Goal: Task Accomplishment & Management: Complete application form

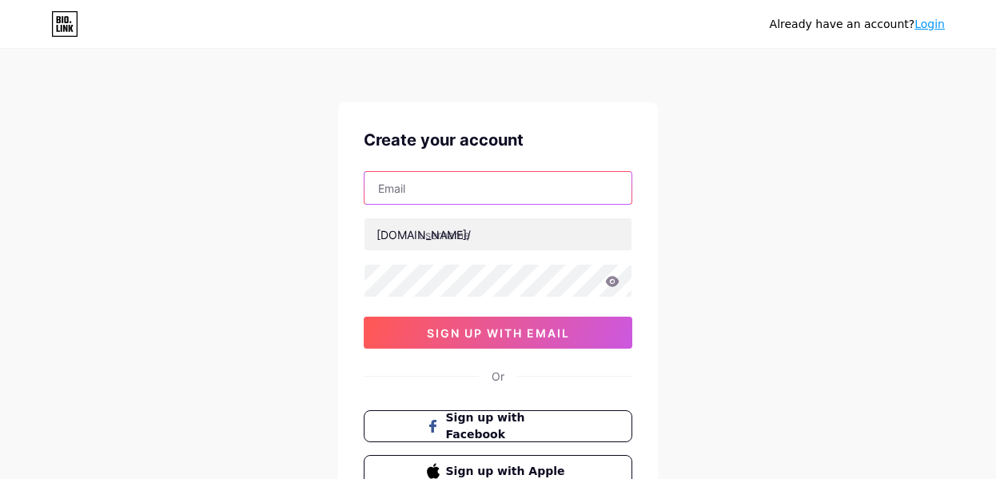
paste input "[EMAIL_ADDRESS][DOMAIN_NAME]"
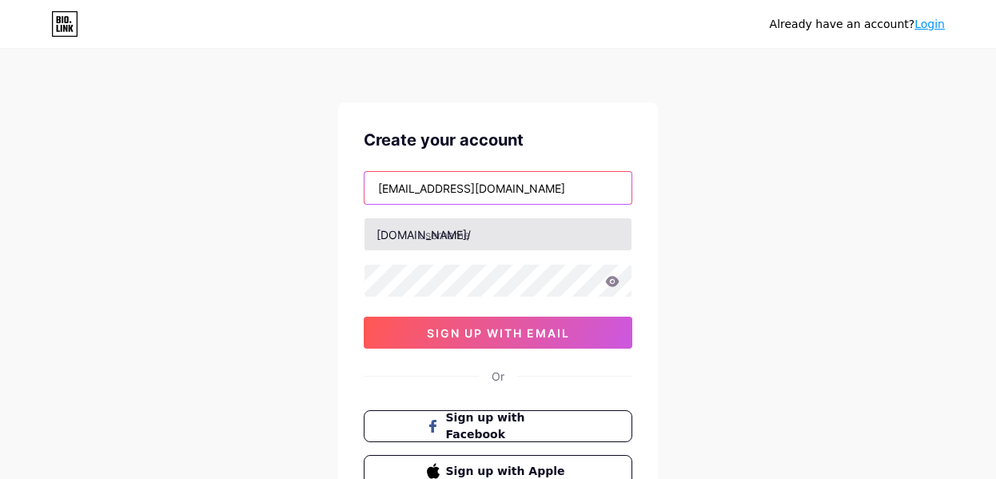
type input "[EMAIL_ADDRESS][DOMAIN_NAME]"
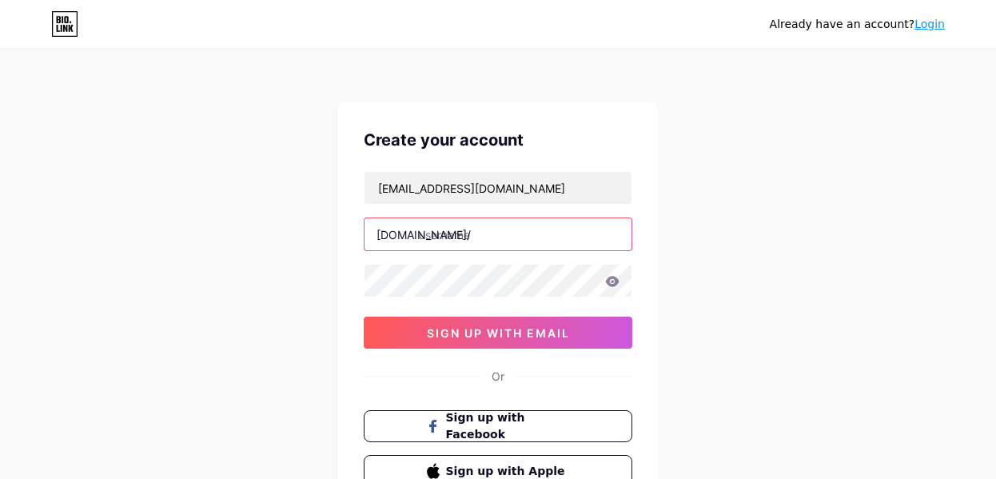
click at [580, 224] on input "text" at bounding box center [497, 234] width 267 height 32
type input "wqertewrt7urewtyewq"
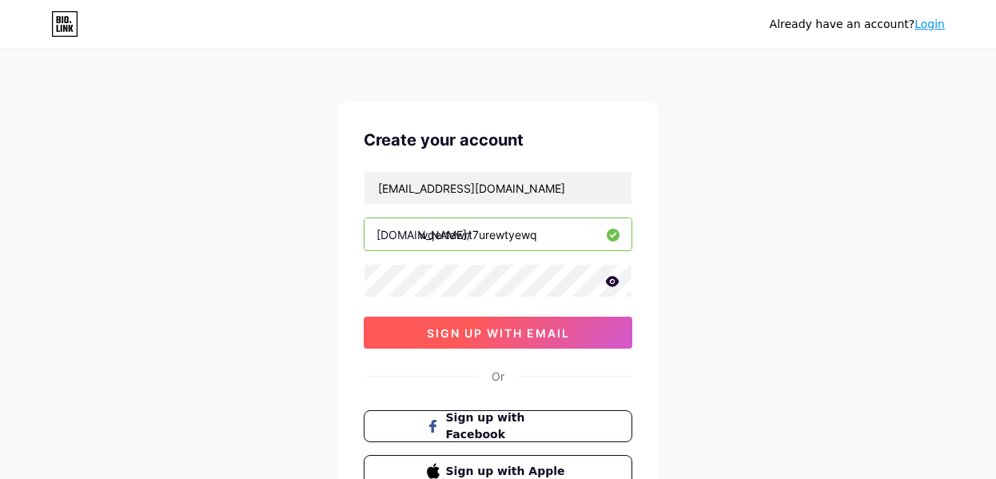
click at [547, 324] on button "sign up with email" at bounding box center [498, 332] width 269 height 32
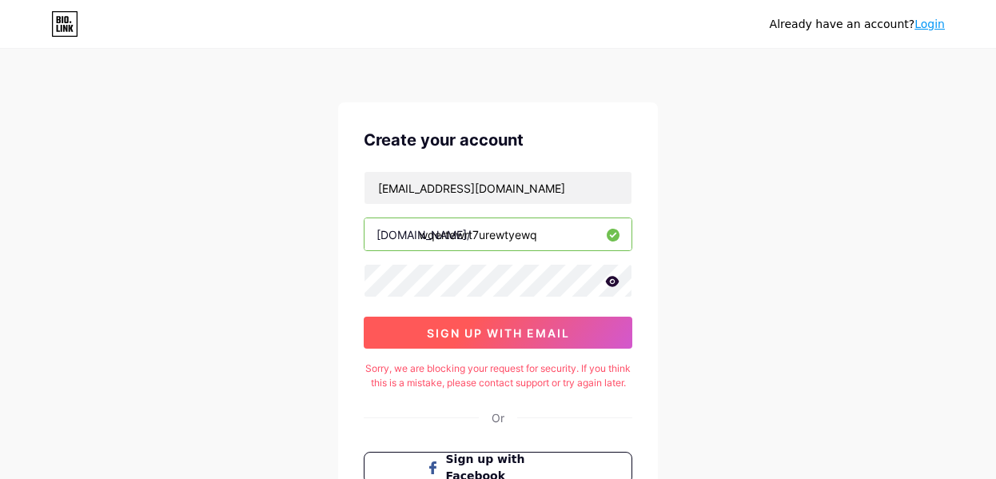
click at [547, 324] on button "sign up with email" at bounding box center [498, 332] width 269 height 32
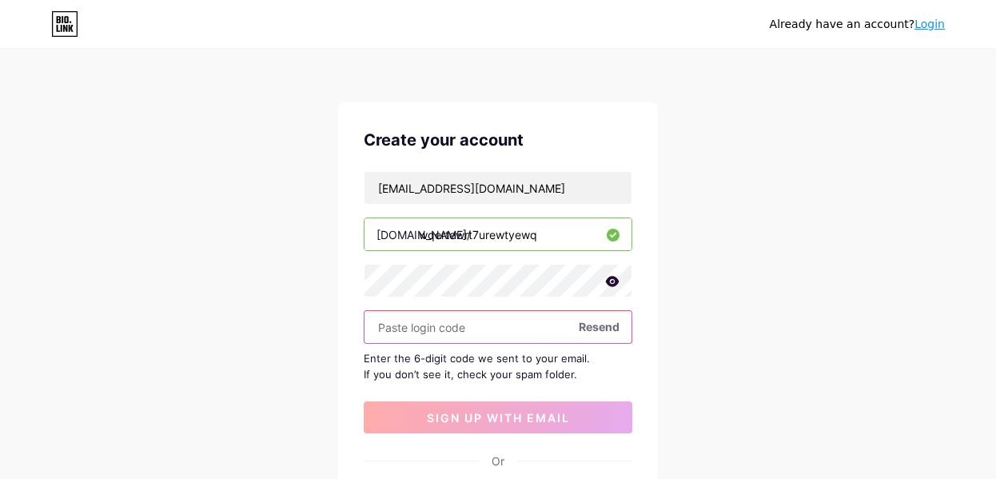
paste input "859187"
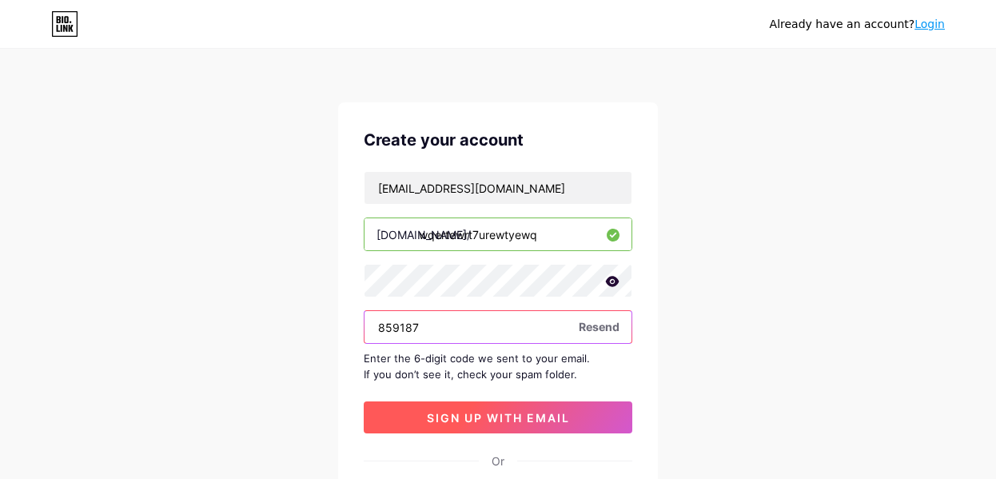
type input "859187"
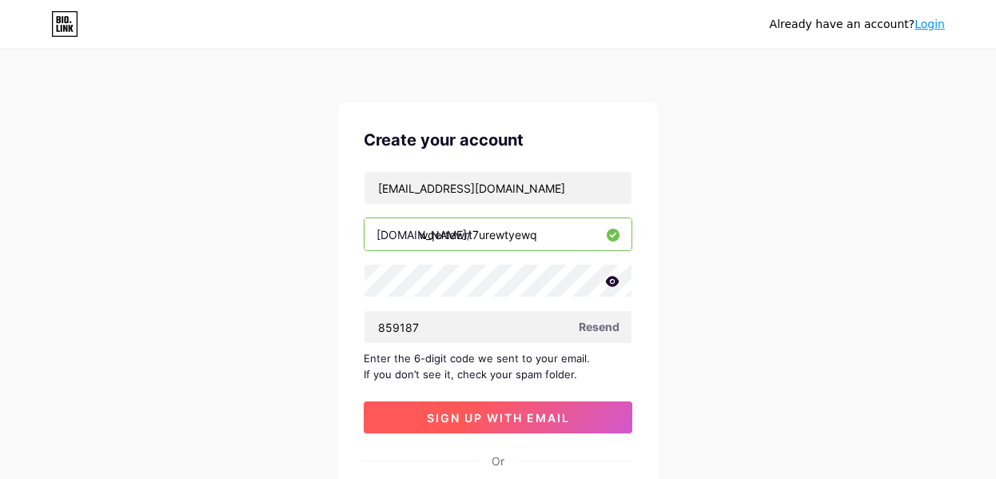
click at [591, 421] on button "sign up with email" at bounding box center [498, 417] width 269 height 32
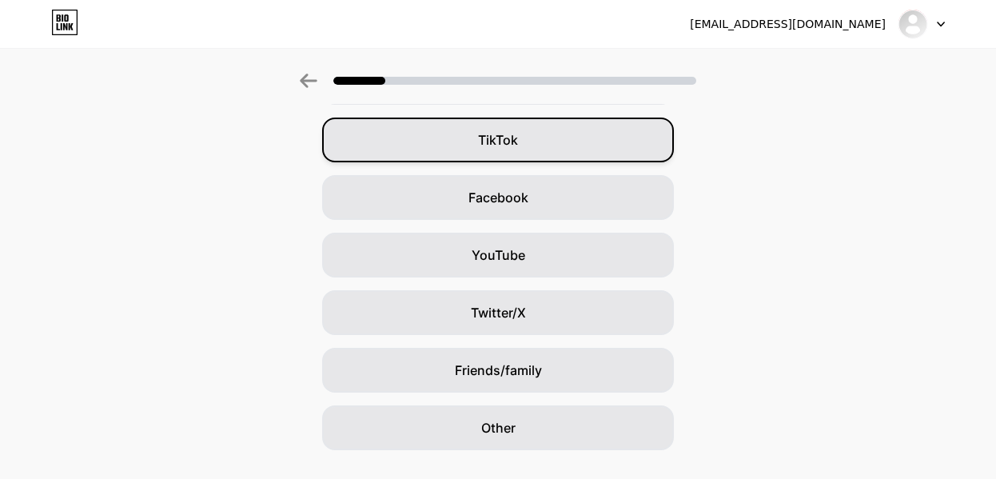
scroll to position [210, 0]
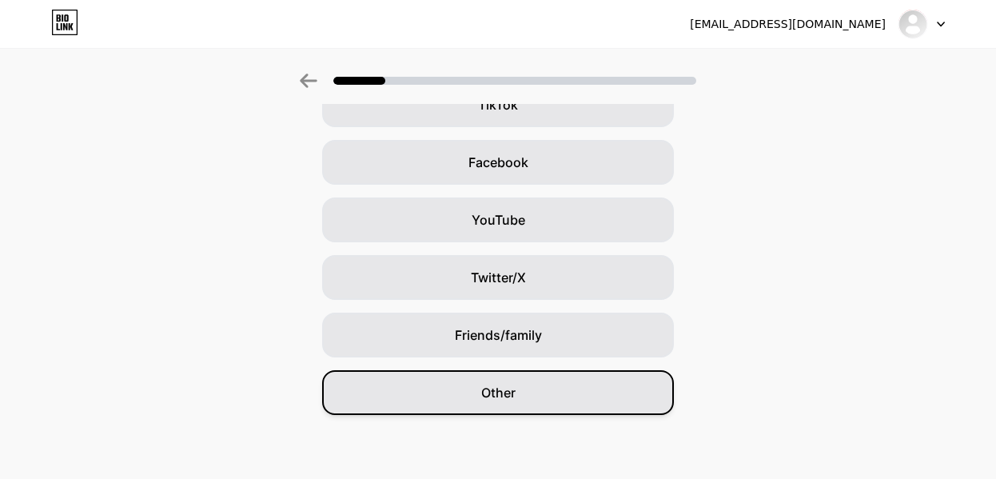
click at [559, 407] on div "Other" at bounding box center [498, 392] width 352 height 45
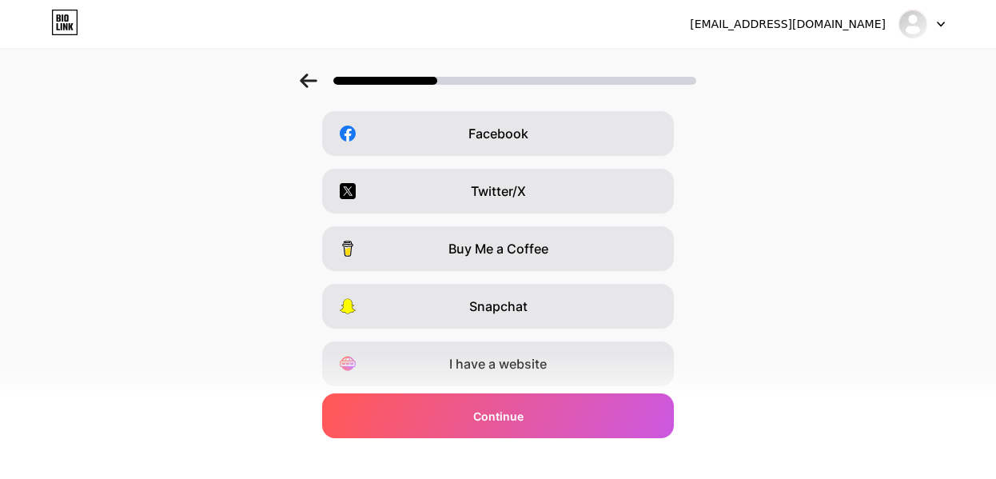
scroll to position [290, 0]
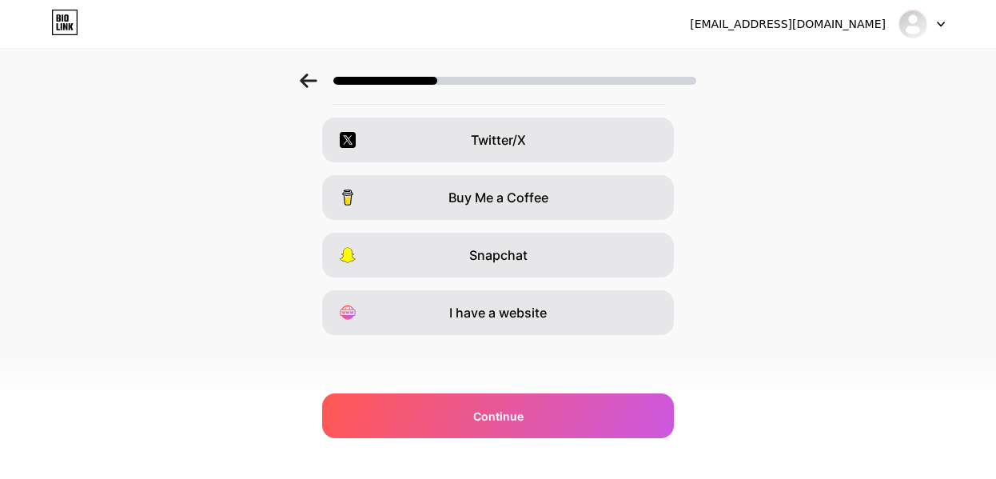
click at [559, 407] on div "Continue" at bounding box center [498, 415] width 352 height 45
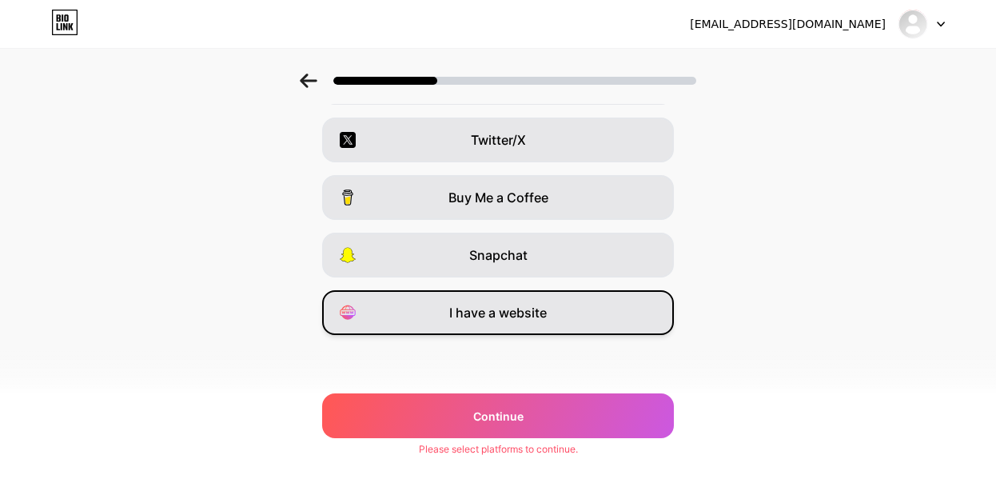
click at [609, 309] on div "I have a website" at bounding box center [498, 312] width 352 height 45
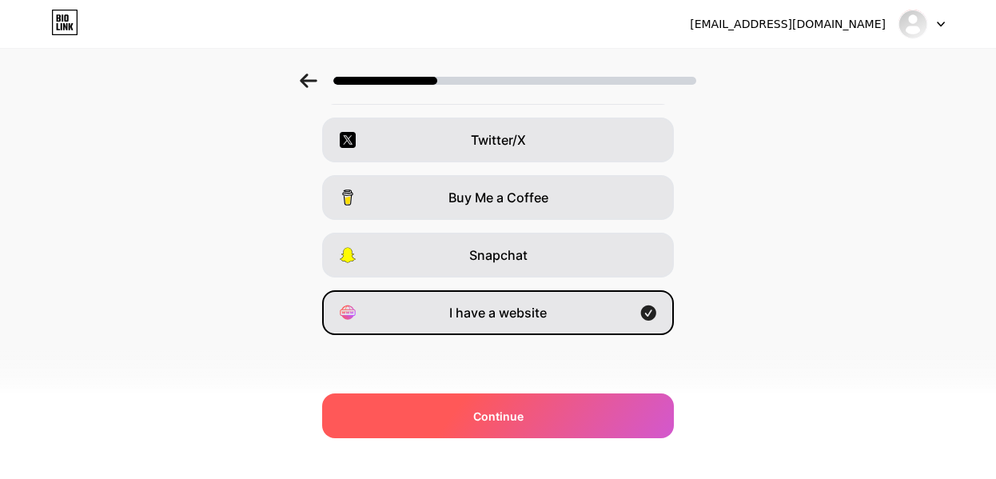
click at [599, 403] on div "Continue" at bounding box center [498, 415] width 352 height 45
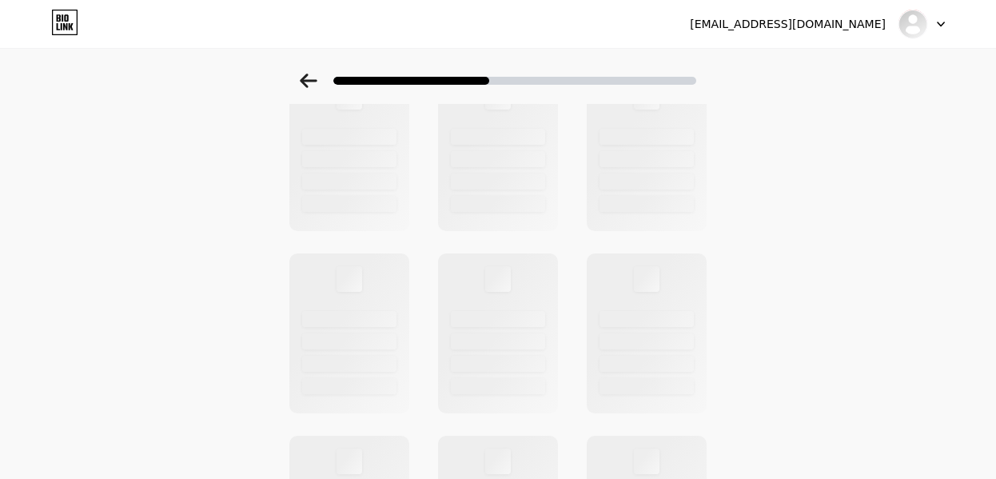
scroll to position [0, 0]
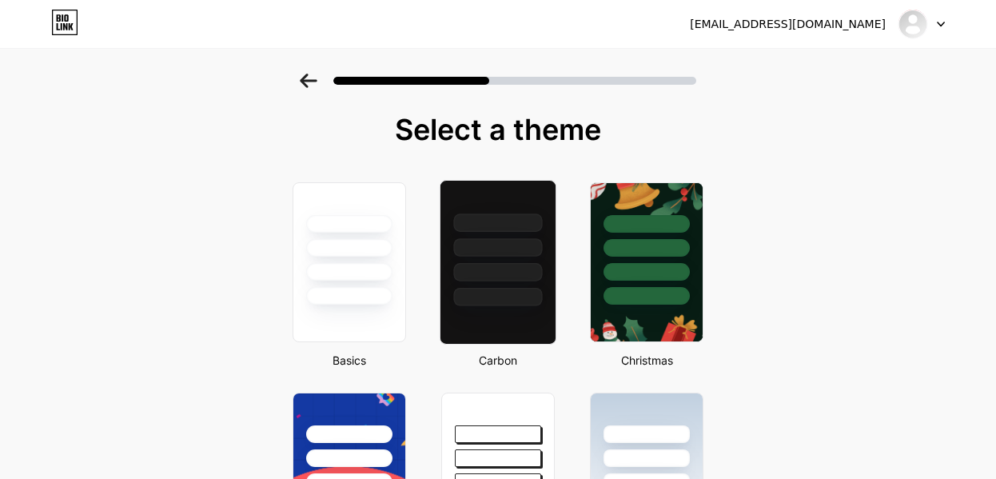
click at [516, 230] on div at bounding box center [497, 222] width 89 height 18
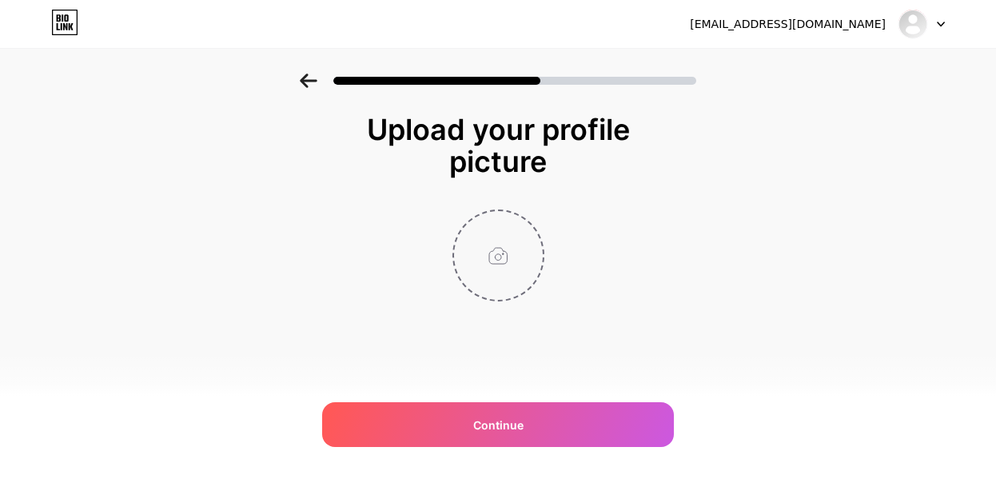
click at [520, 283] on input "file" at bounding box center [498, 255] width 89 height 89
type input "C:\fakepath\download.jpg"
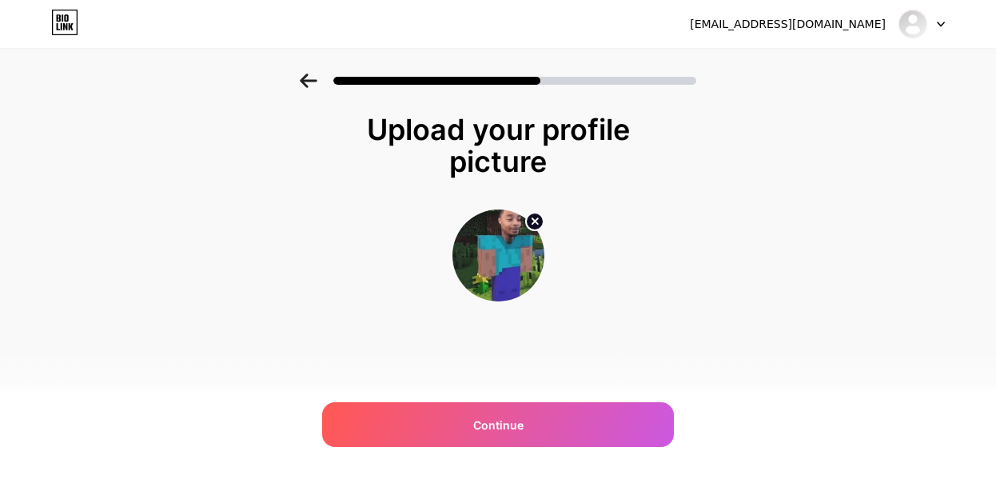
click at [601, 453] on div "[EMAIL_ADDRESS][DOMAIN_NAME] Logout Link Copied Upload your profile picture Con…" at bounding box center [498, 239] width 996 height 479
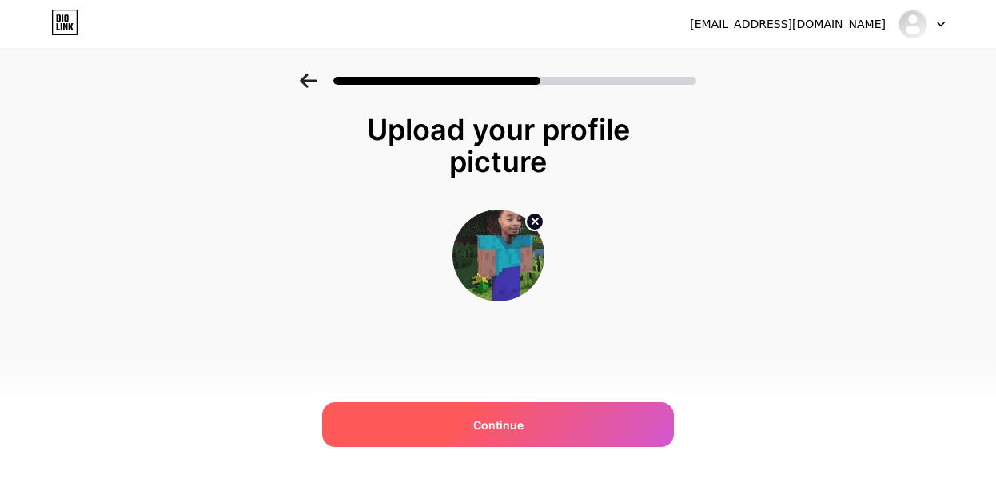
click at [599, 402] on div "Continue" at bounding box center [498, 424] width 352 height 45
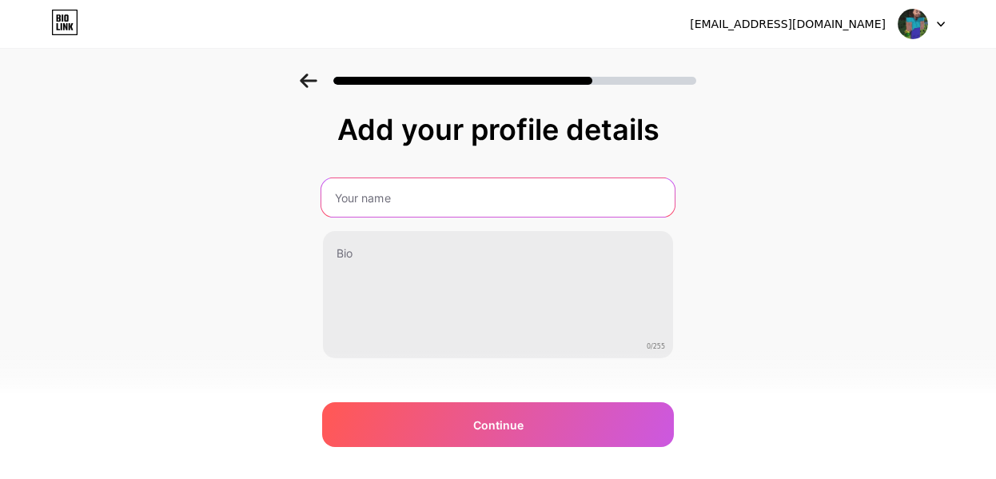
click at [449, 182] on input "text" at bounding box center [497, 197] width 353 height 38
type input "[PERSON_NAME]"
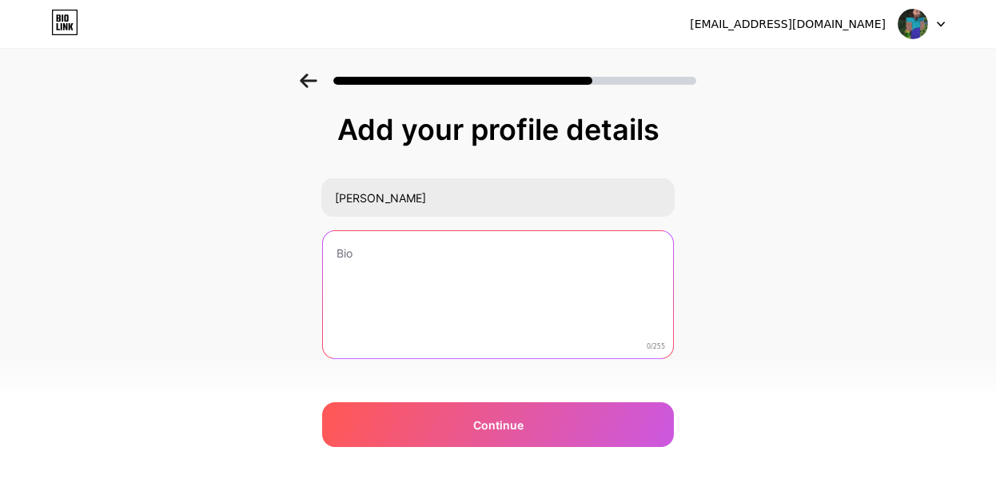
click at [418, 271] on textarea at bounding box center [498, 295] width 350 height 129
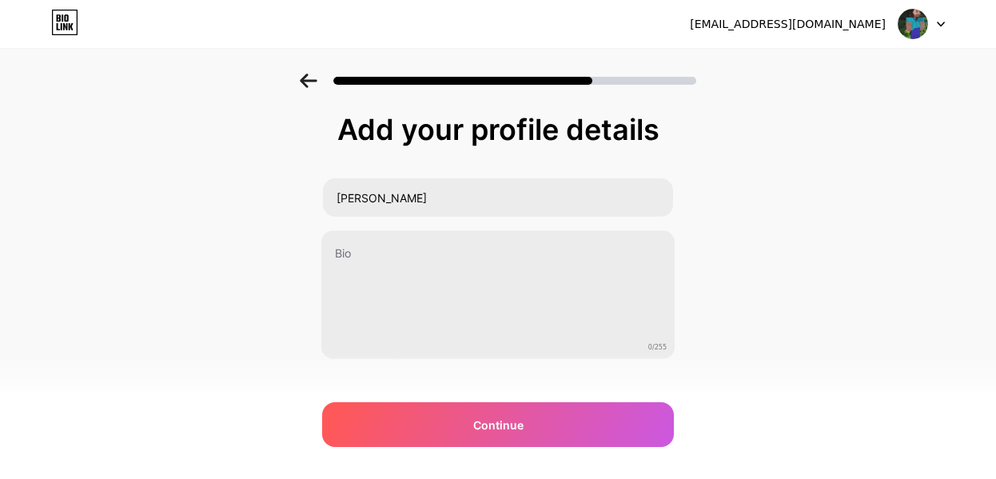
click at [481, 459] on div "[EMAIL_ADDRESS][DOMAIN_NAME] Logout Link Copied Add your profile details [PERSO…" at bounding box center [498, 251] width 996 height 503
click at [424, 397] on div "Add your profile details [PERSON_NAME] 0/255 Continue Error" at bounding box center [498, 275] width 352 height 325
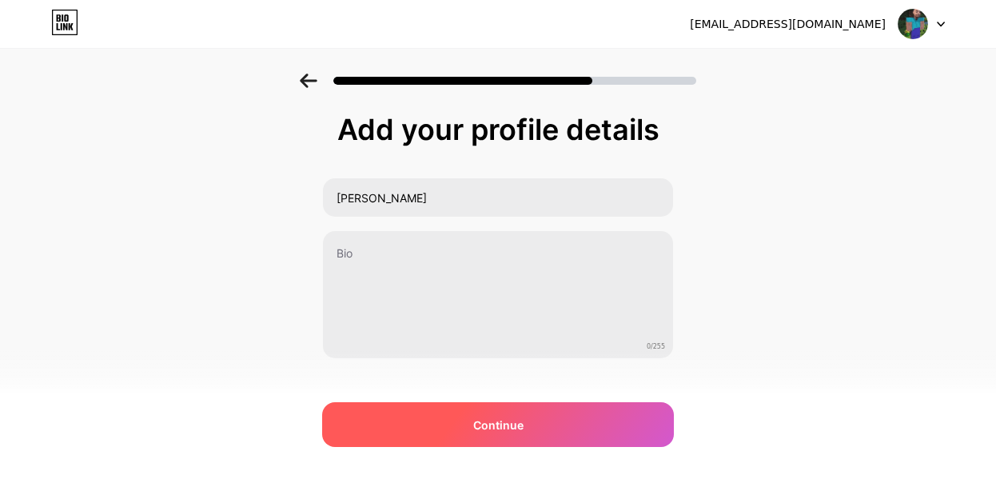
click at [424, 410] on div "Continue" at bounding box center [498, 424] width 352 height 45
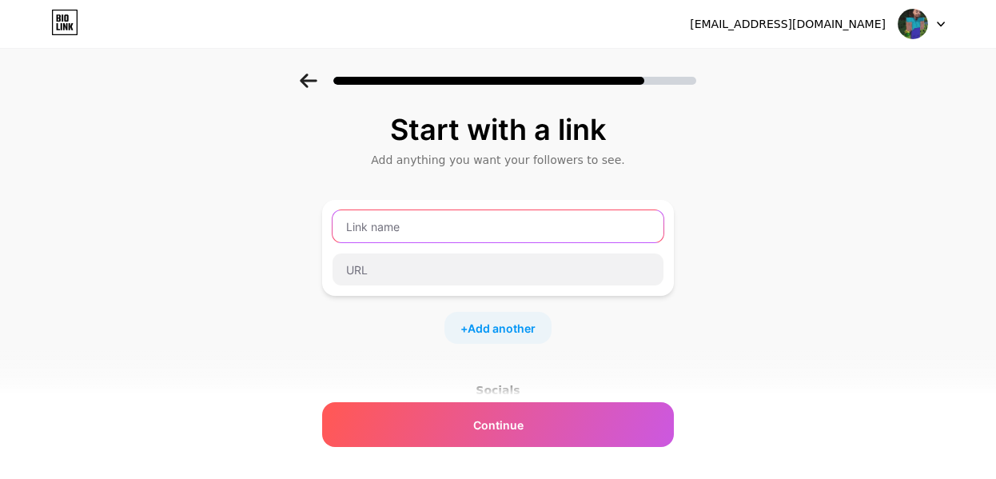
click at [383, 226] on input "text" at bounding box center [497, 226] width 331 height 32
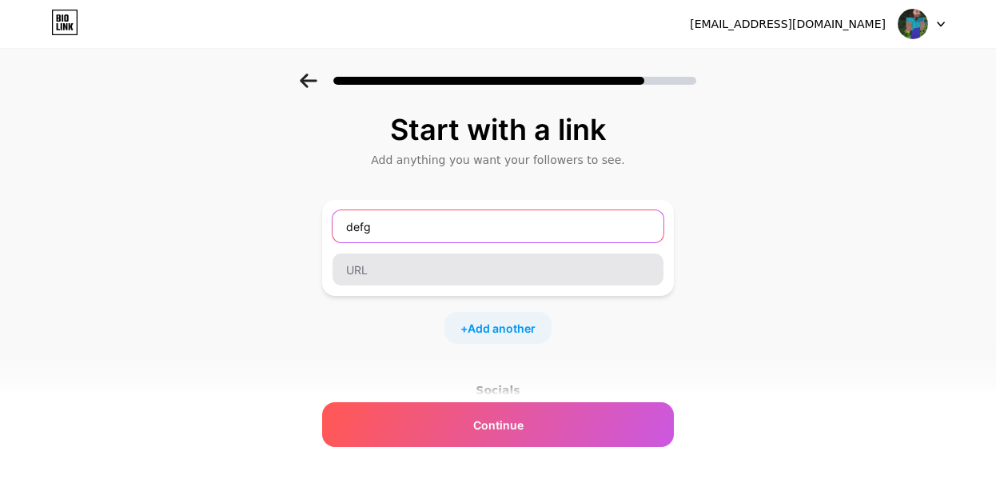
type input "defgf"
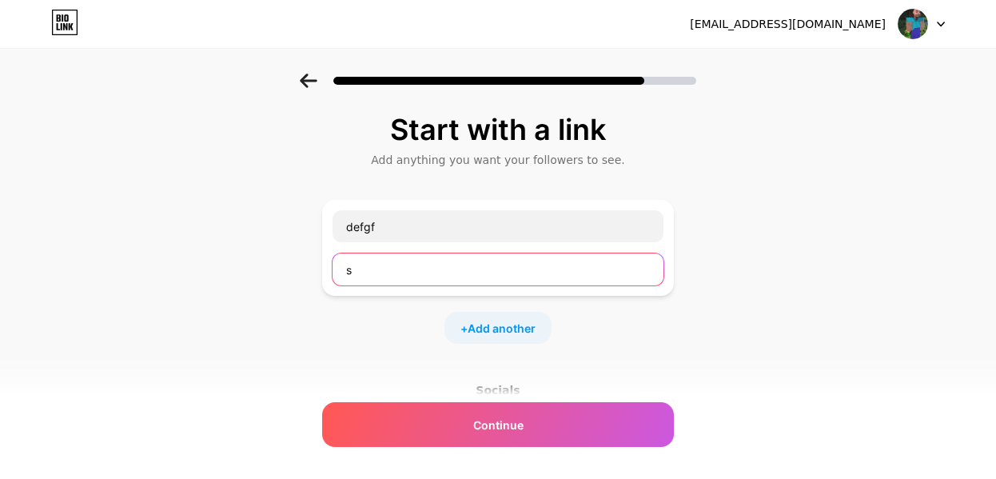
click at [401, 276] on input "s" at bounding box center [497, 269] width 331 height 32
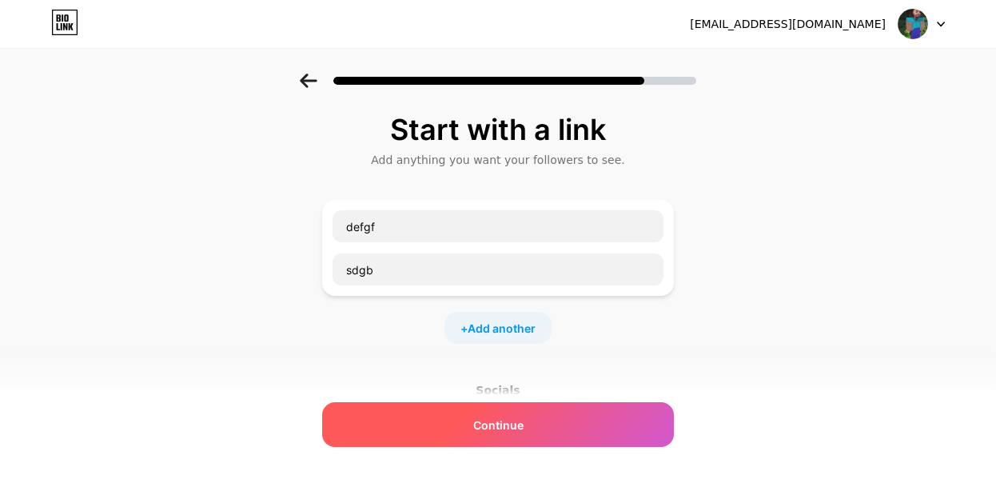
click at [460, 410] on div "Continue" at bounding box center [498, 424] width 352 height 45
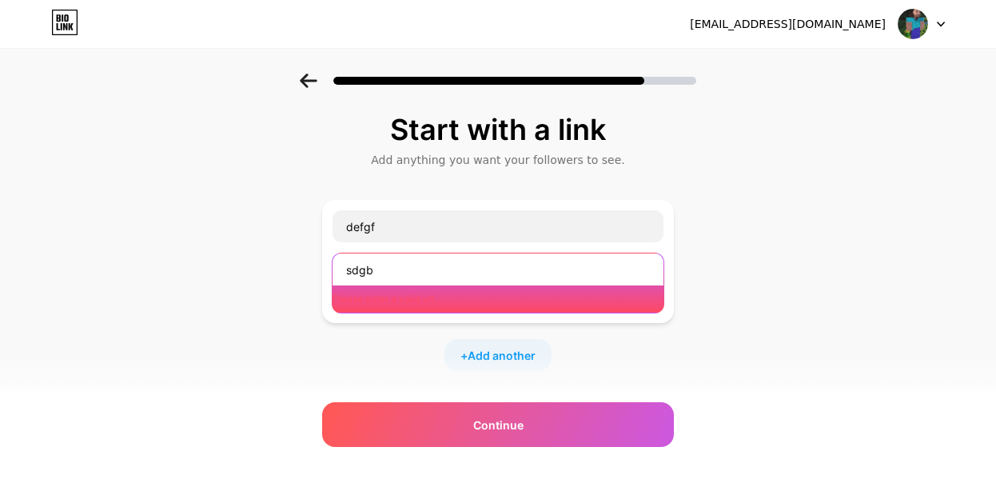
drag, startPoint x: 437, startPoint y: 268, endPoint x: 325, endPoint y: 261, distance: 112.1
click at [325, 261] on div "defgf sdgb Please enter a valid url" at bounding box center [498, 261] width 352 height 123
paste input "[URL][DOMAIN_NAME]"
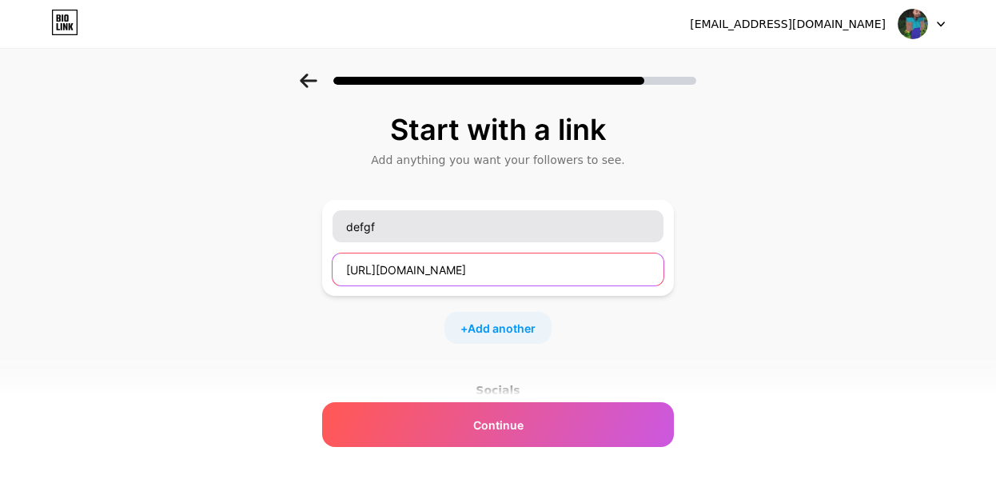
type input "[URL][DOMAIN_NAME]"
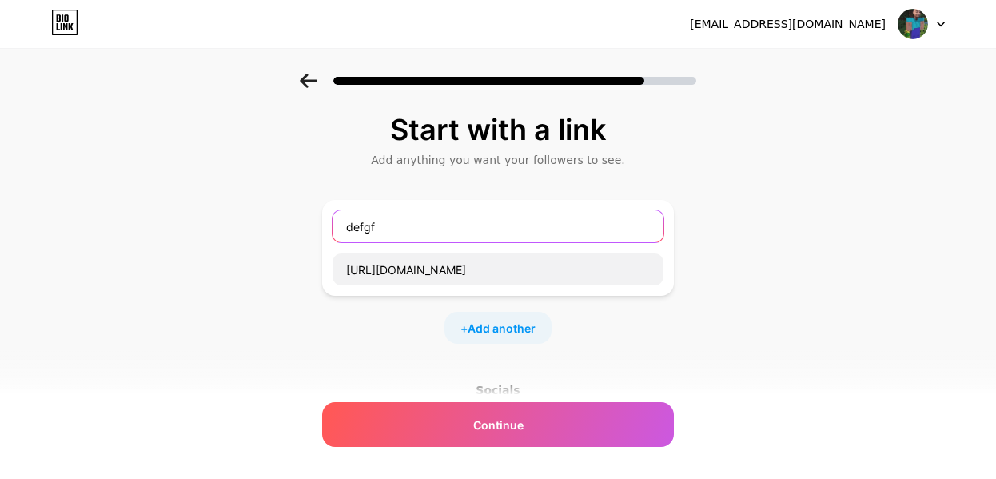
click at [517, 231] on input "defgf" at bounding box center [497, 226] width 331 height 32
type input "unblocked game"
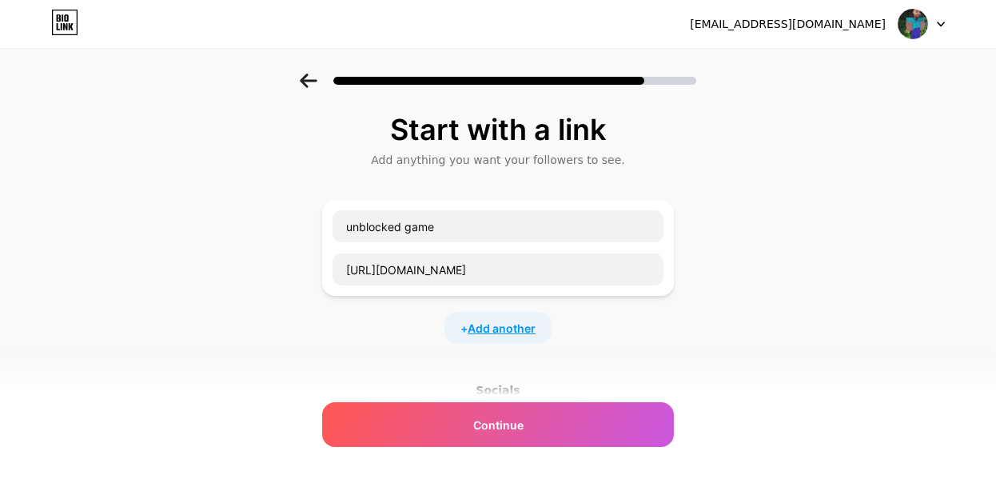
click at [517, 323] on span "Add another" at bounding box center [502, 328] width 68 height 17
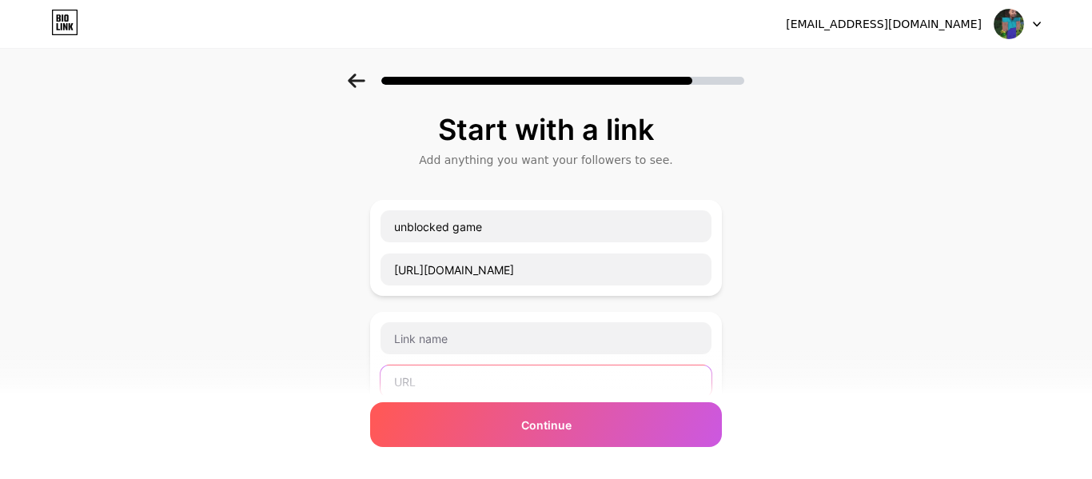
click at [548, 376] on input "text" at bounding box center [545, 381] width 331 height 32
paste input "[URL][DOMAIN_NAME]"
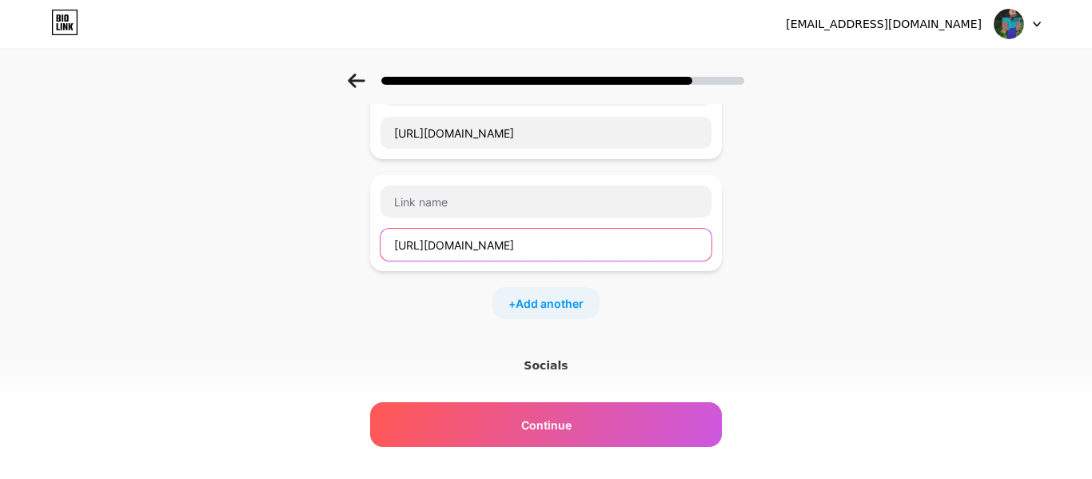
scroll to position [137, 0]
type input "[URL][DOMAIN_NAME]"
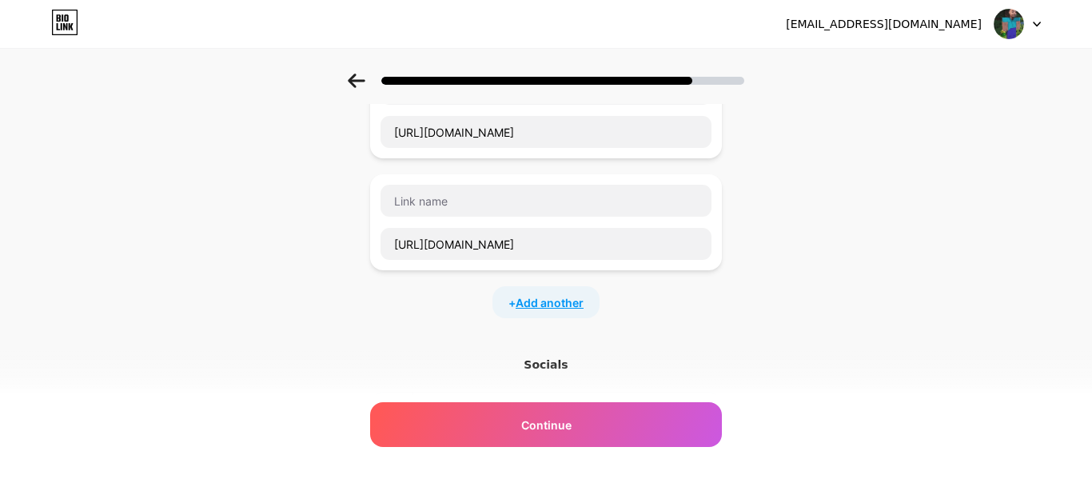
click at [551, 298] on span "Add another" at bounding box center [550, 302] width 68 height 17
click at [445, 347] on input "text" at bounding box center [545, 356] width 331 height 32
paste input "[URL][DOMAIN_NAME]"
type input "[URL][DOMAIN_NAME]"
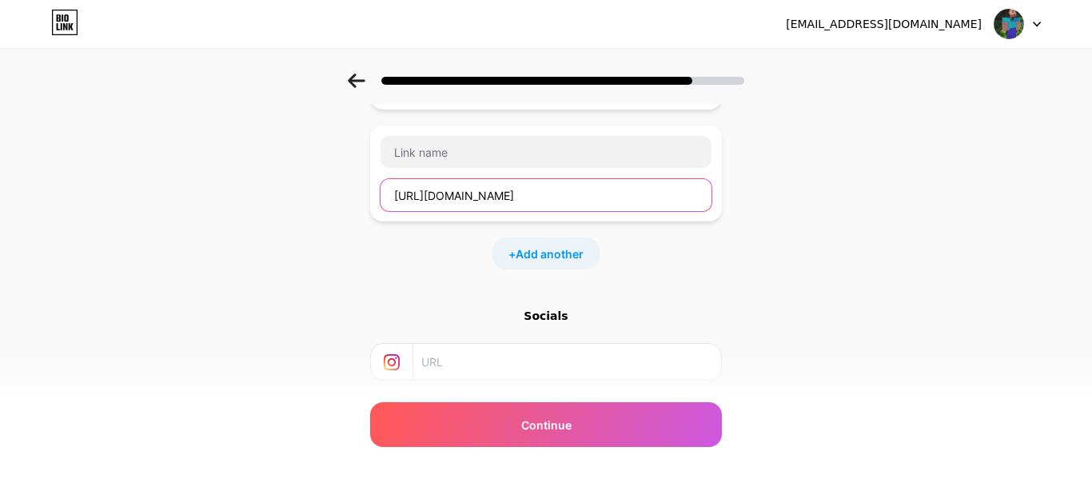
scroll to position [301, 0]
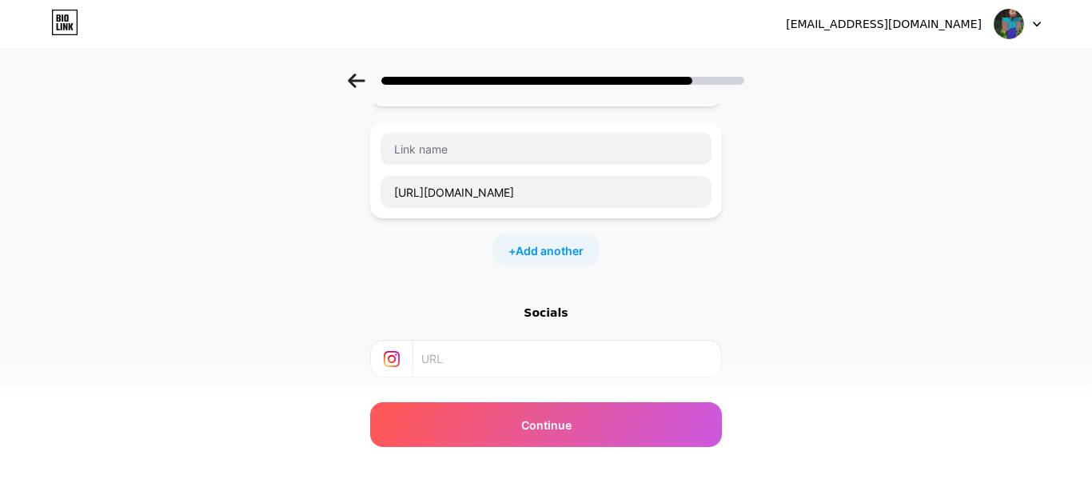
click at [580, 239] on div "+ Add another" at bounding box center [545, 250] width 107 height 32
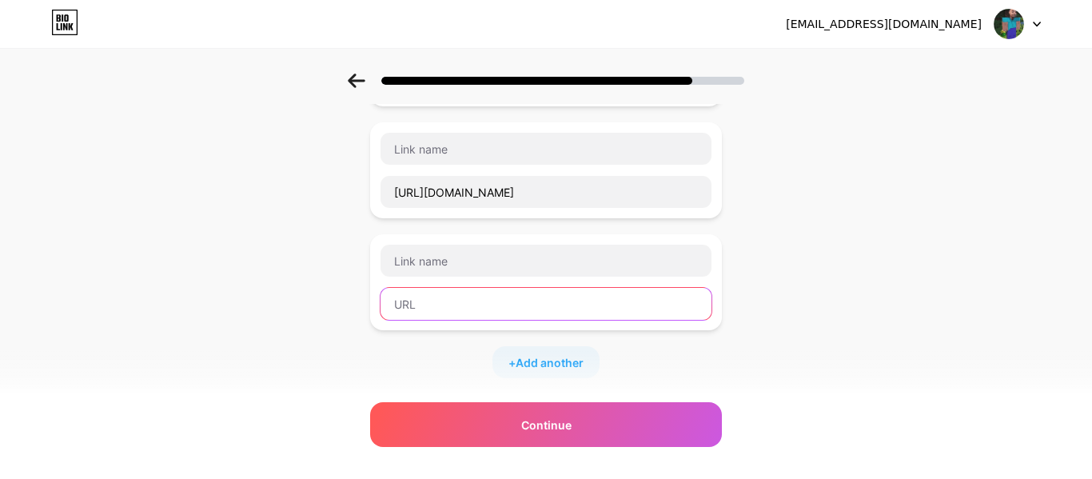
click at [567, 302] on input "text" at bounding box center [545, 304] width 331 height 32
paste input "[URL][DOMAIN_NAME]"
type input "[URL][DOMAIN_NAME]"
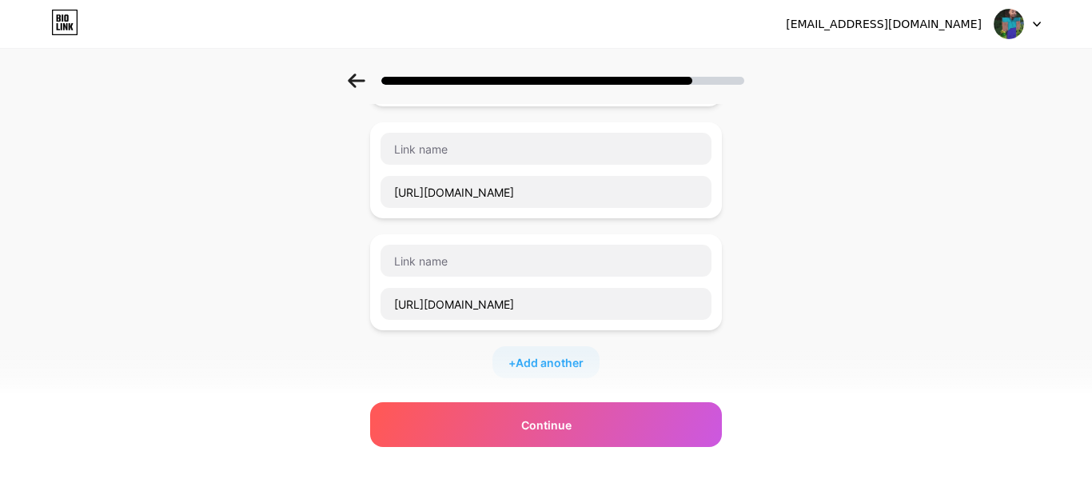
click at [519, 350] on div "+ Add another" at bounding box center [545, 362] width 107 height 32
click at [491, 363] on input "text" at bounding box center [545, 372] width 331 height 32
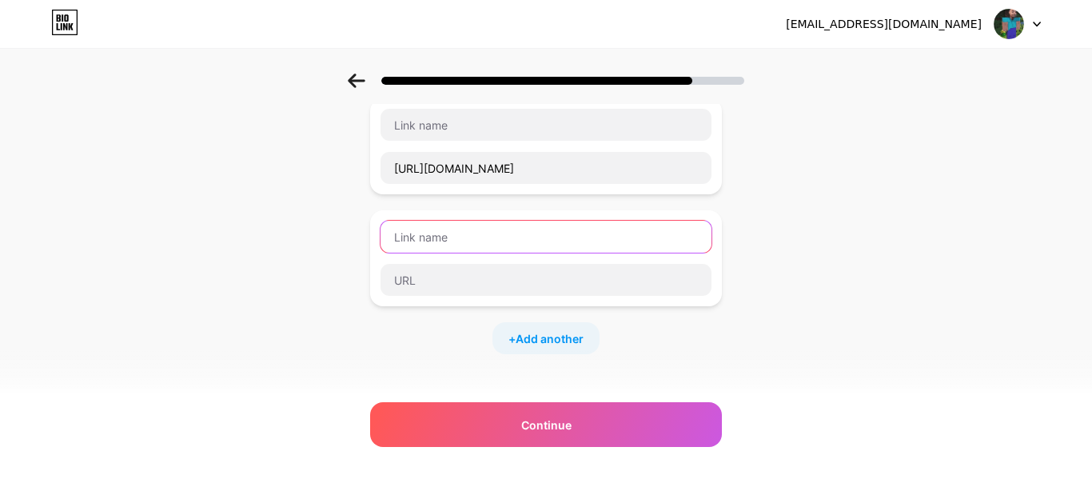
scroll to position [461, 0]
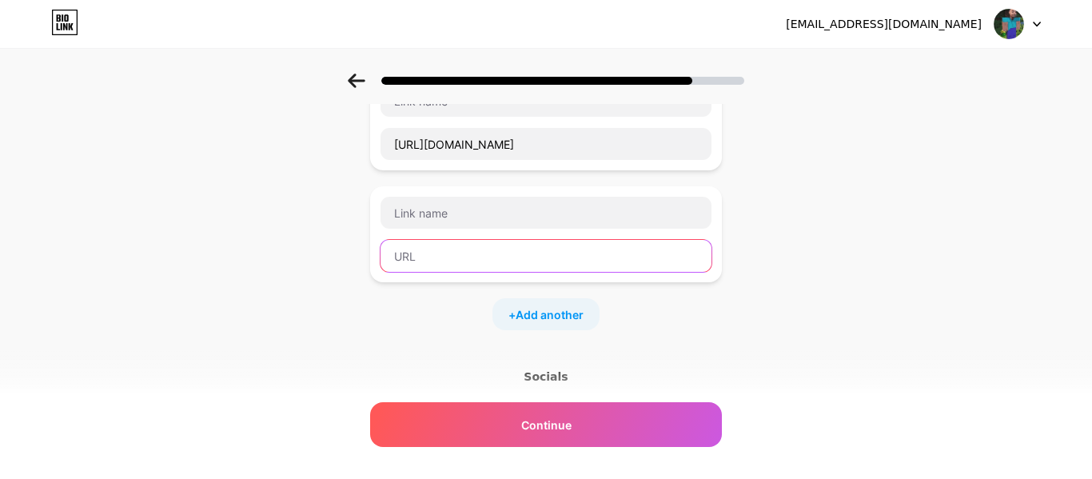
click at [634, 259] on input "text" at bounding box center [545, 256] width 331 height 32
paste input "[URL][DOMAIN_NAME]"
type input "[URL][DOMAIN_NAME]"
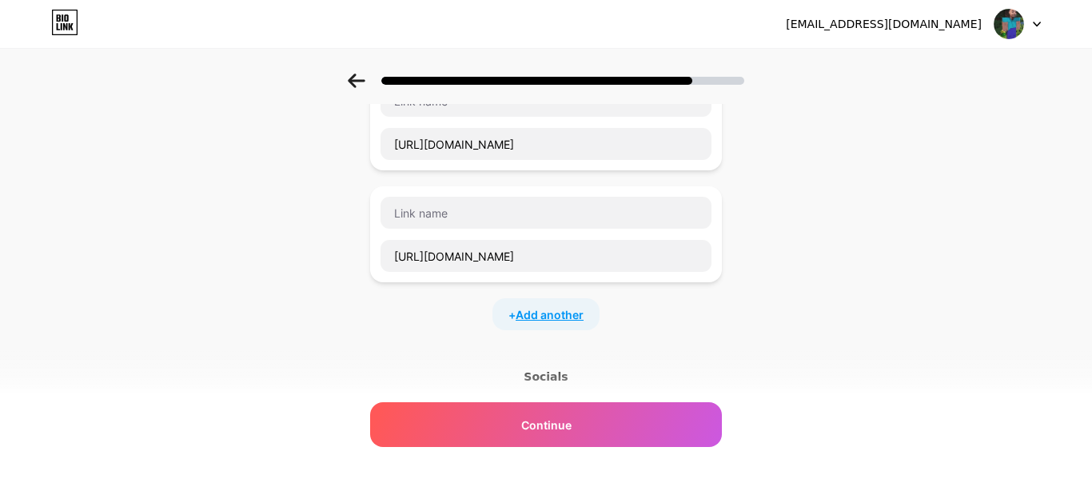
click at [562, 309] on span "Add another" at bounding box center [550, 314] width 68 height 17
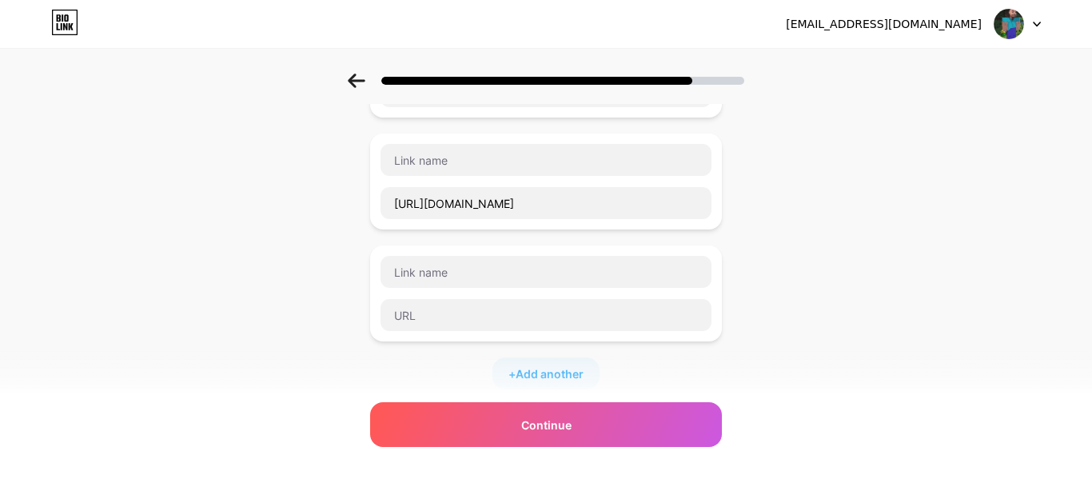
scroll to position [519, 0]
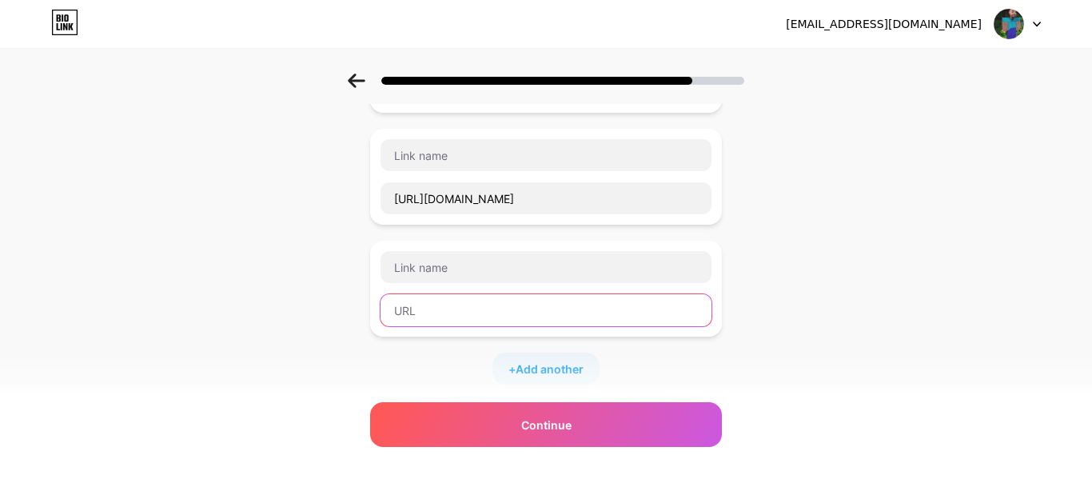
click at [412, 300] on input "text" at bounding box center [545, 310] width 331 height 32
paste input "[URL][DOMAIN_NAME]"
type input "[URL][DOMAIN_NAME]"
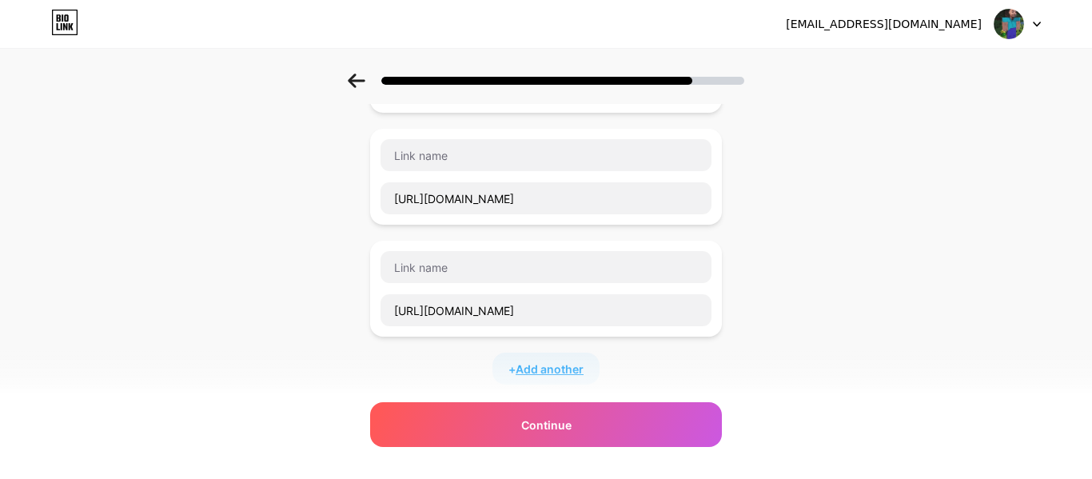
click at [566, 360] on span "Add another" at bounding box center [550, 368] width 68 height 17
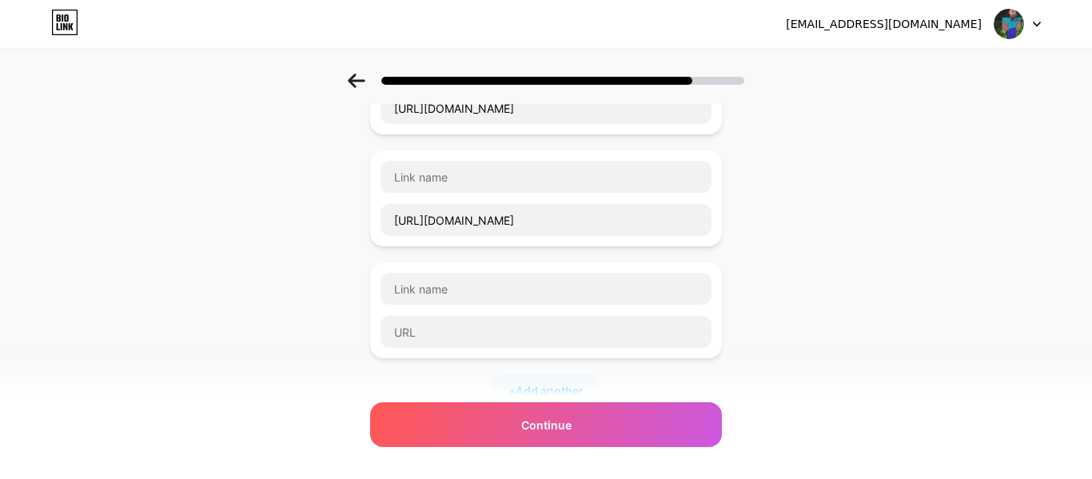
scroll to position [611, 0]
click at [528, 338] on input "text" at bounding box center [545, 330] width 331 height 32
paste input "[URL][DOMAIN_NAME]"
type input "[URL][DOMAIN_NAME]"
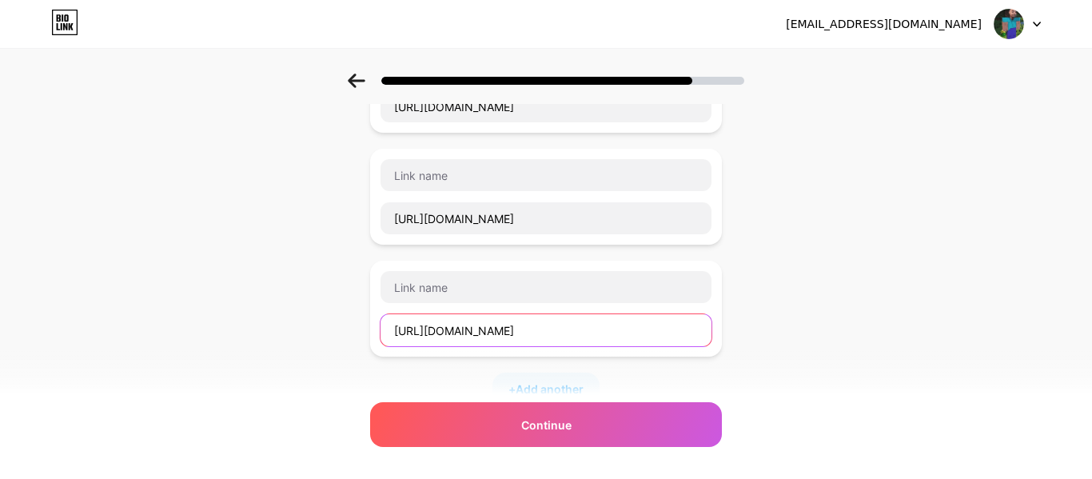
scroll to position [732, 0]
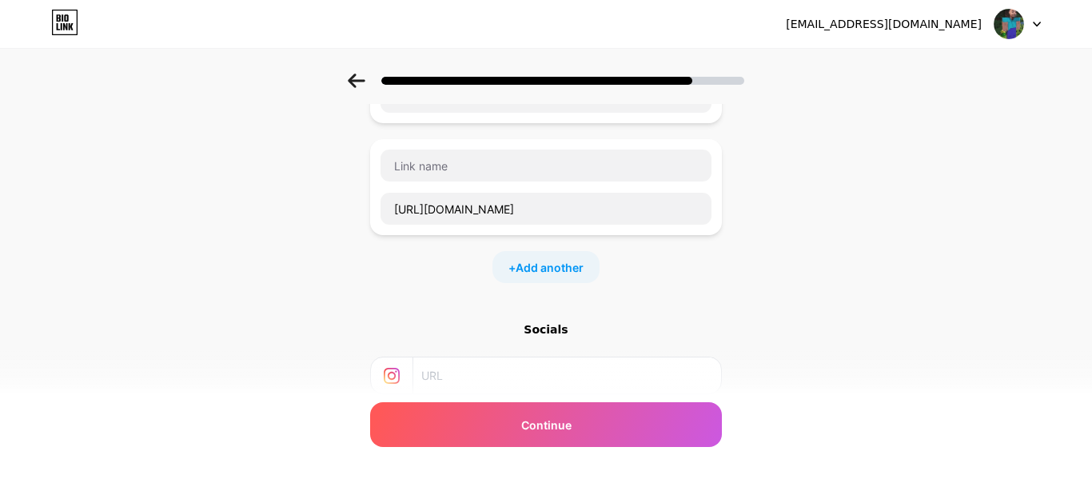
click at [514, 270] on div "+ Add another" at bounding box center [545, 267] width 107 height 32
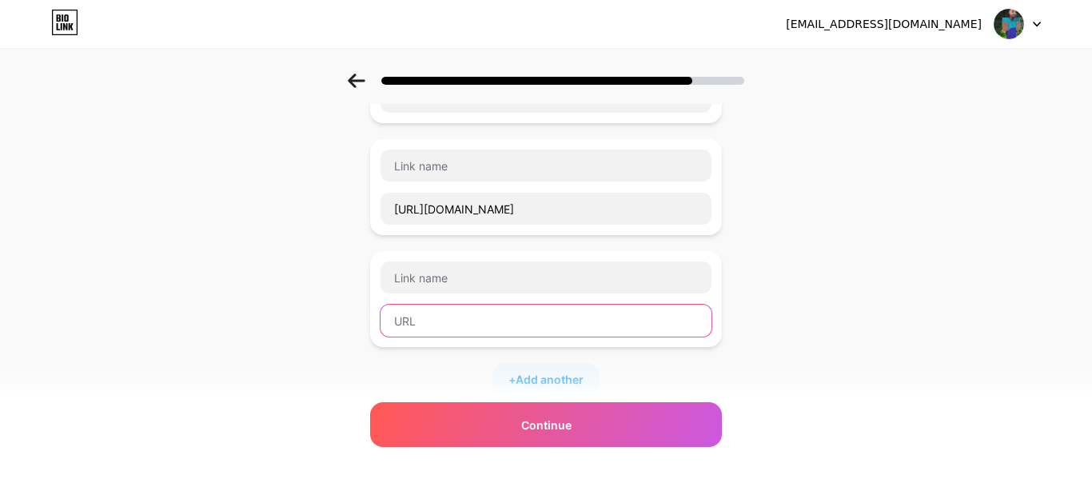
click at [504, 336] on input "text" at bounding box center [545, 321] width 331 height 32
paste input "g_landing_home_arcade&cvid=68c2fb6e3607496d98769a48bb641764&ei=25"
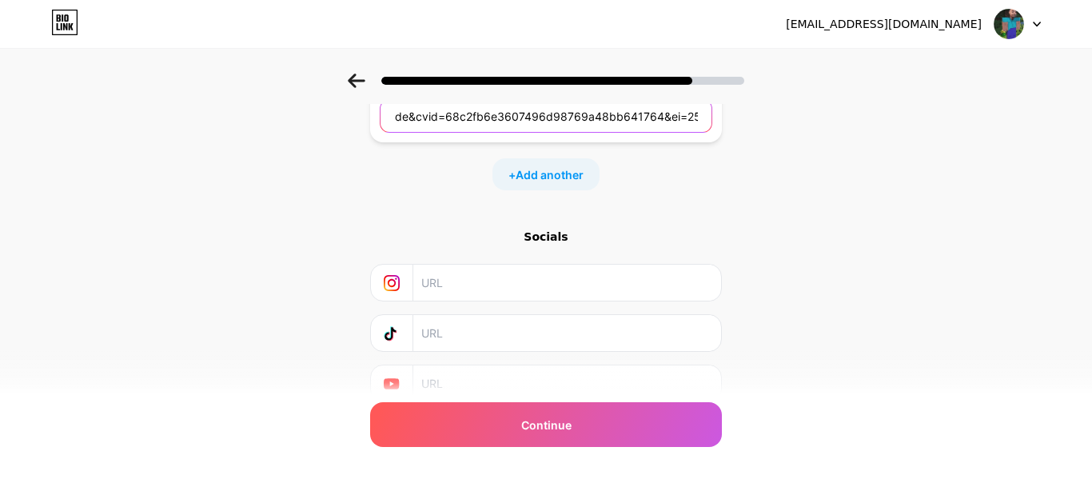
scroll to position [941, 0]
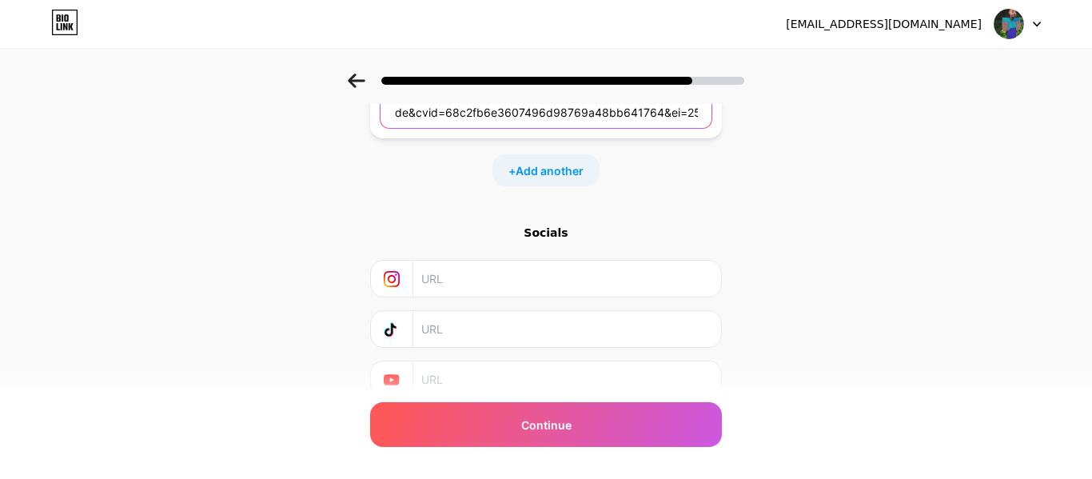
type input "g_landing_home_arcade&cvid=68c2fb6e3607496d98769a48bb641764&ei=25"
click at [547, 177] on span "Add another" at bounding box center [550, 170] width 68 height 17
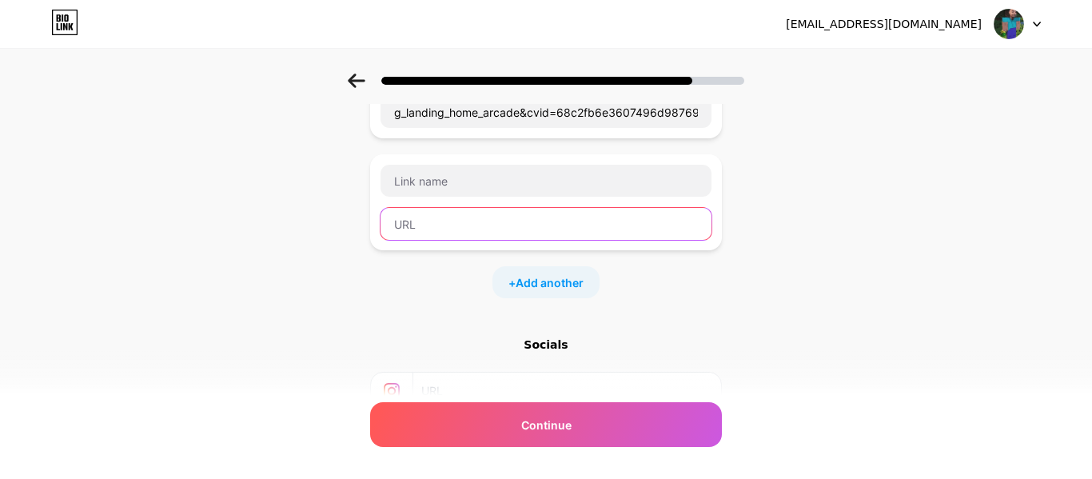
click at [531, 223] on input "text" at bounding box center [545, 224] width 331 height 32
paste input "[URL][DOMAIN_NAME]"
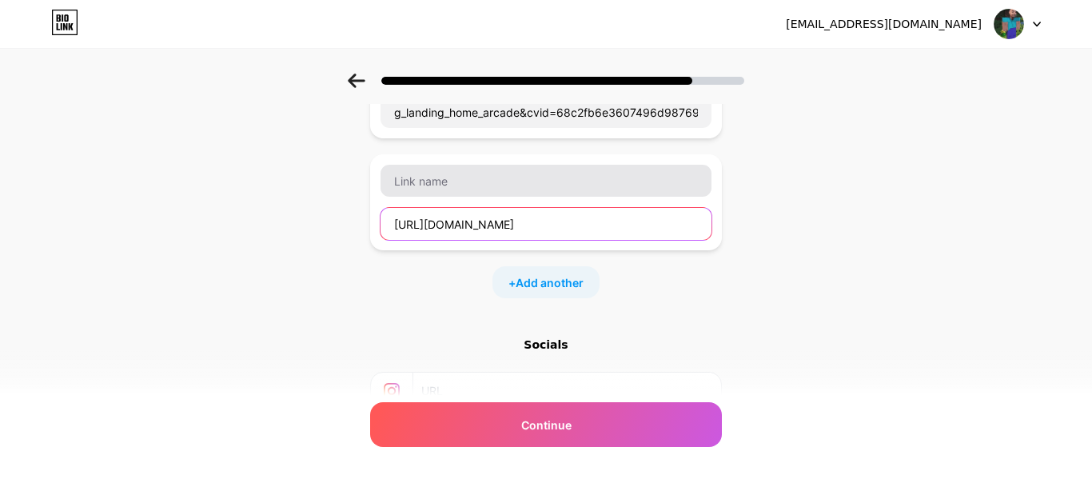
type input "[URL][DOMAIN_NAME]"
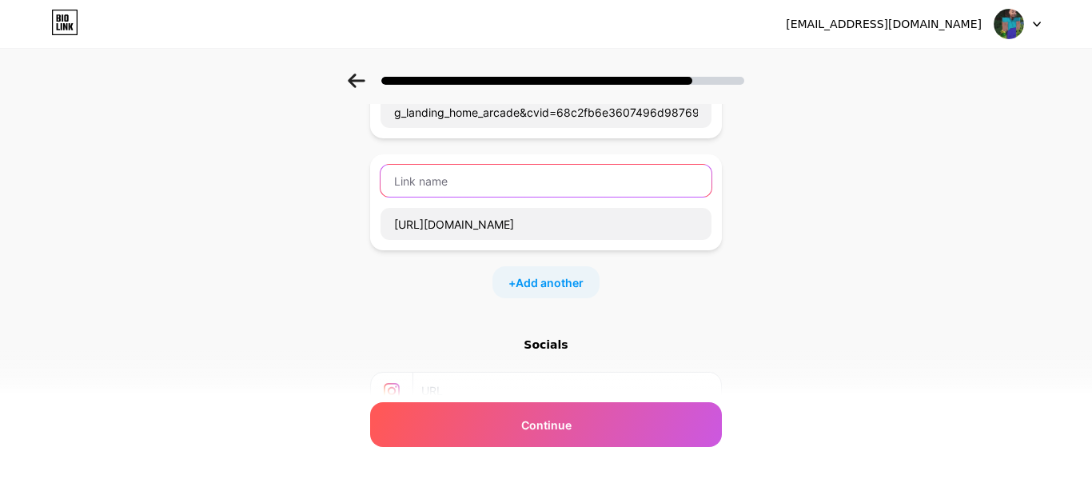
click at [526, 178] on input "text" at bounding box center [545, 181] width 331 height 32
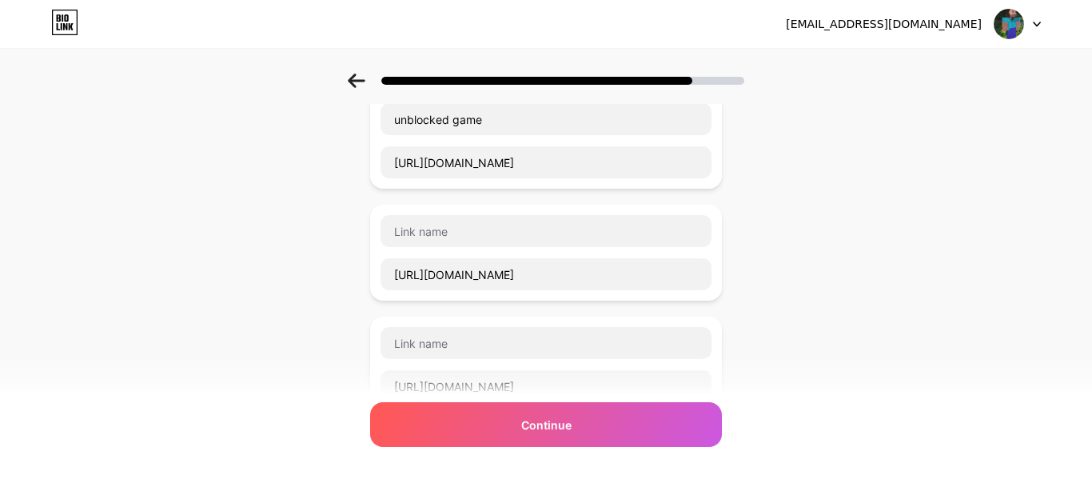
scroll to position [0, 0]
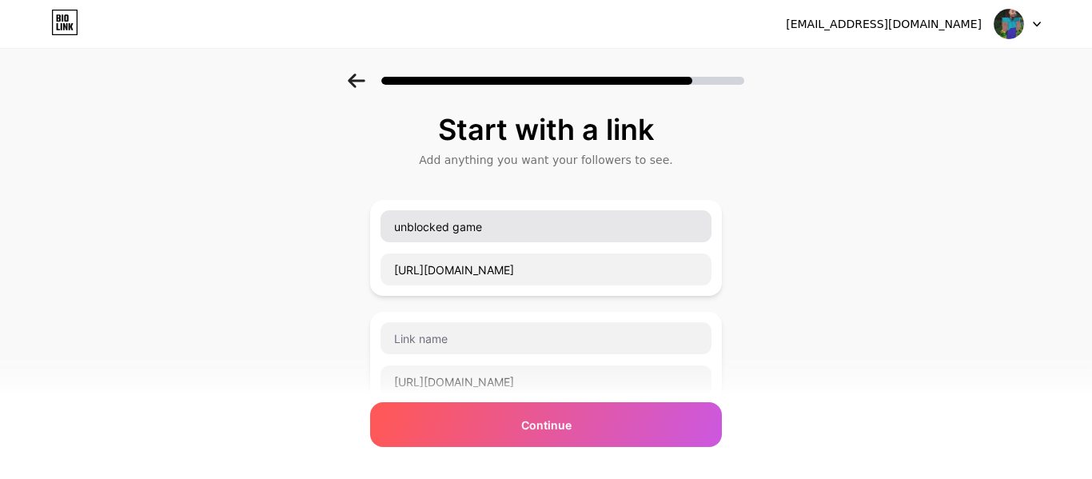
type input "wow searcher"
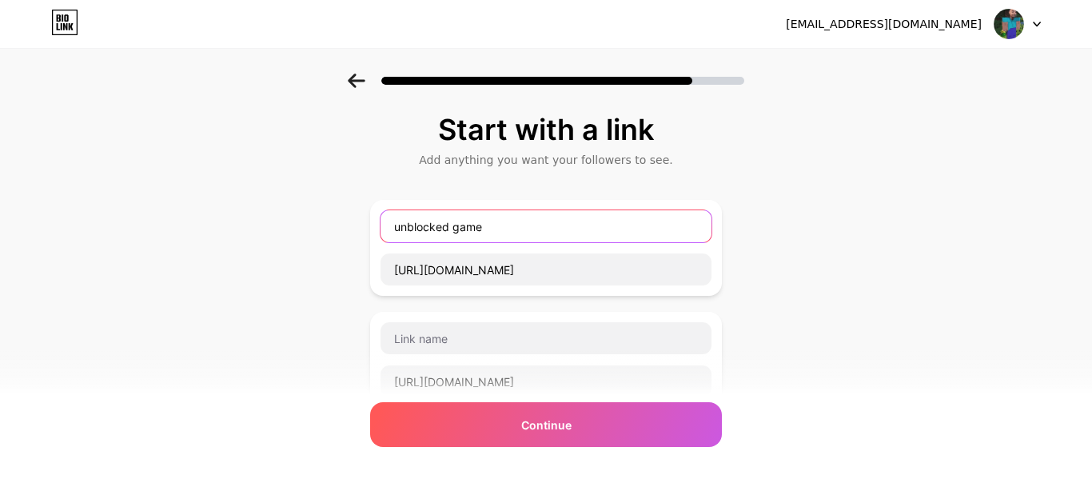
click at [513, 234] on input "unblocked game" at bounding box center [545, 226] width 331 height 32
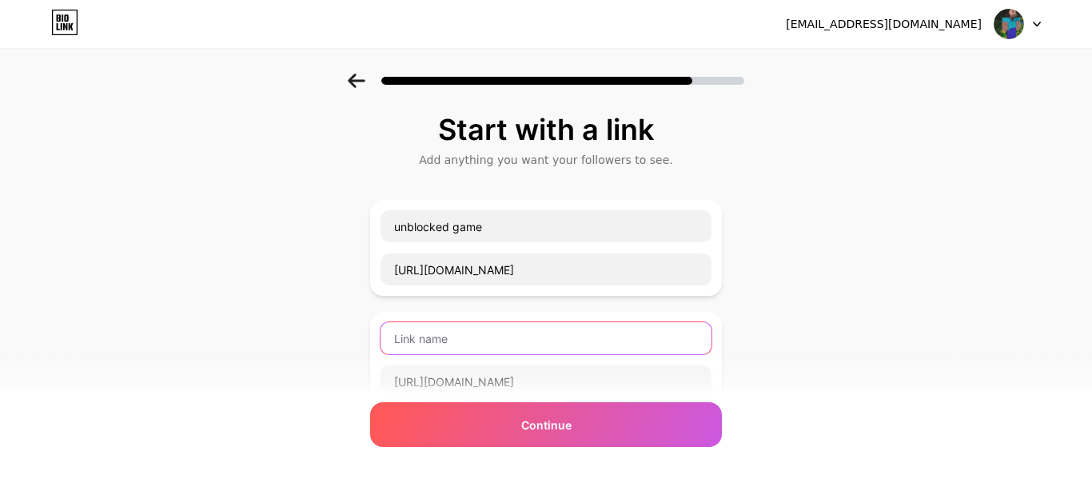
click at [514, 343] on input "text" at bounding box center [545, 338] width 331 height 32
paste input "unblocked game"
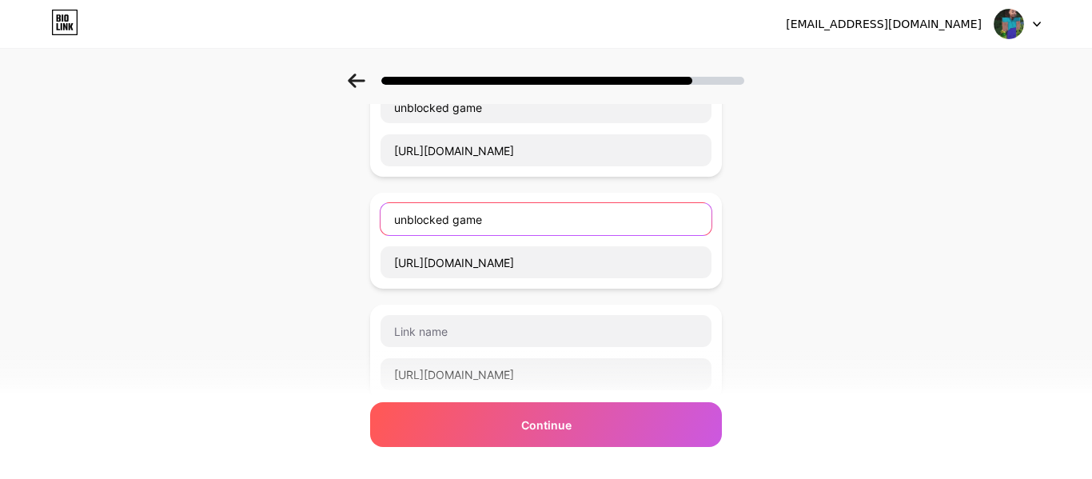
type input "unblocked game"
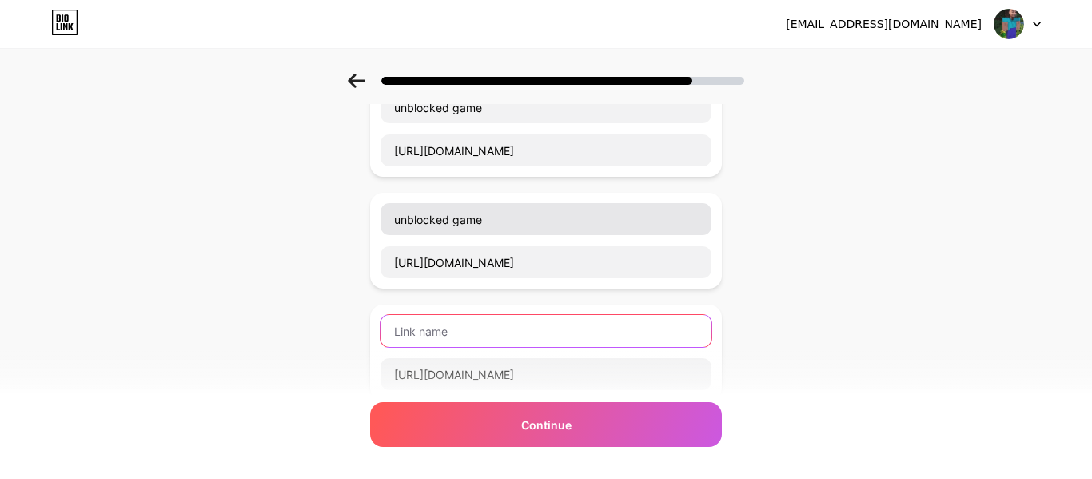
click at [514, 343] on input "text" at bounding box center [545, 331] width 331 height 32
paste input "unblocked game"
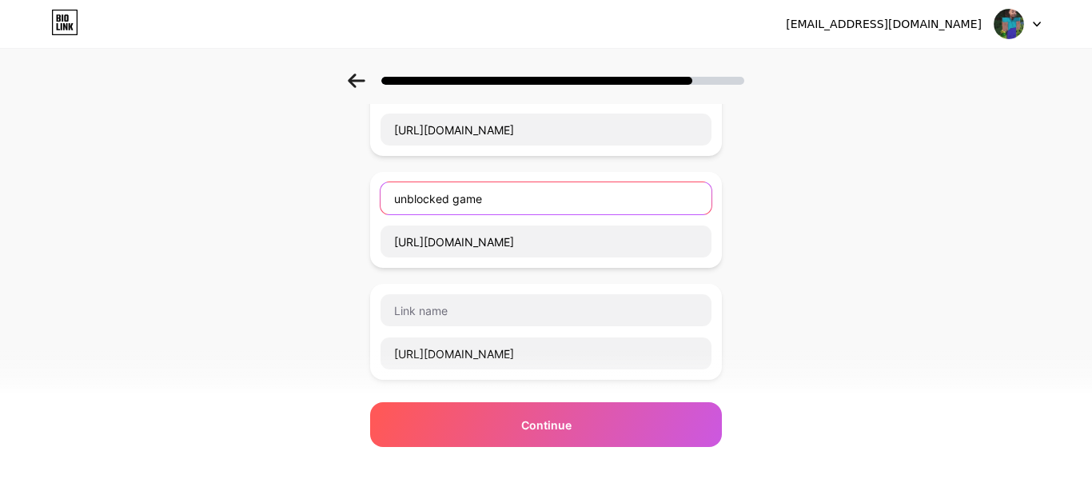
scroll to position [244, 0]
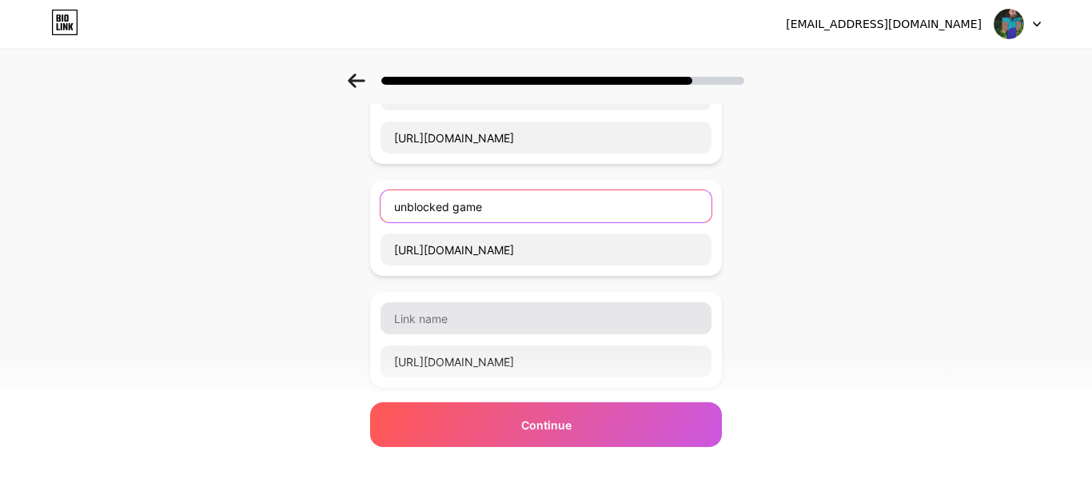
type input "unblocked game"
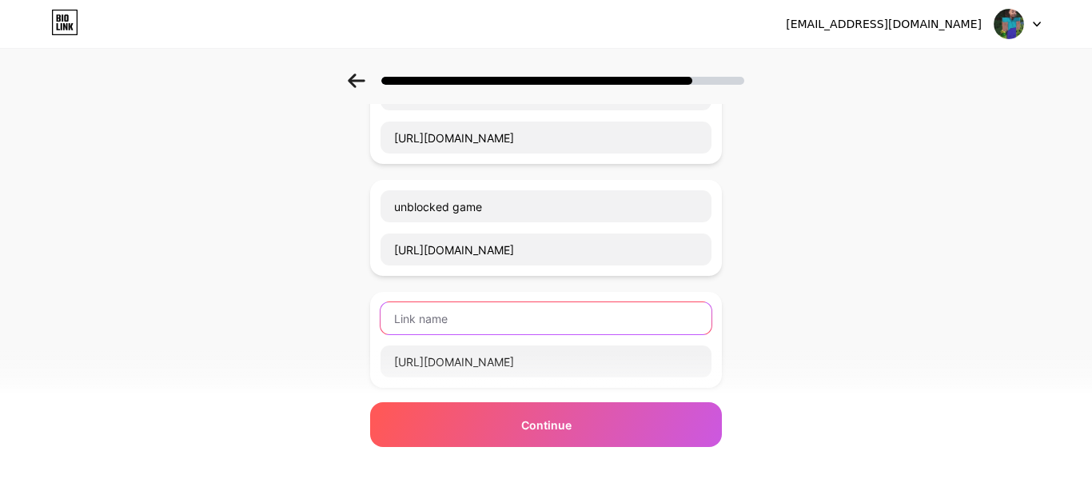
click at [514, 333] on input "text" at bounding box center [545, 318] width 331 height 32
paste input "unblocked game"
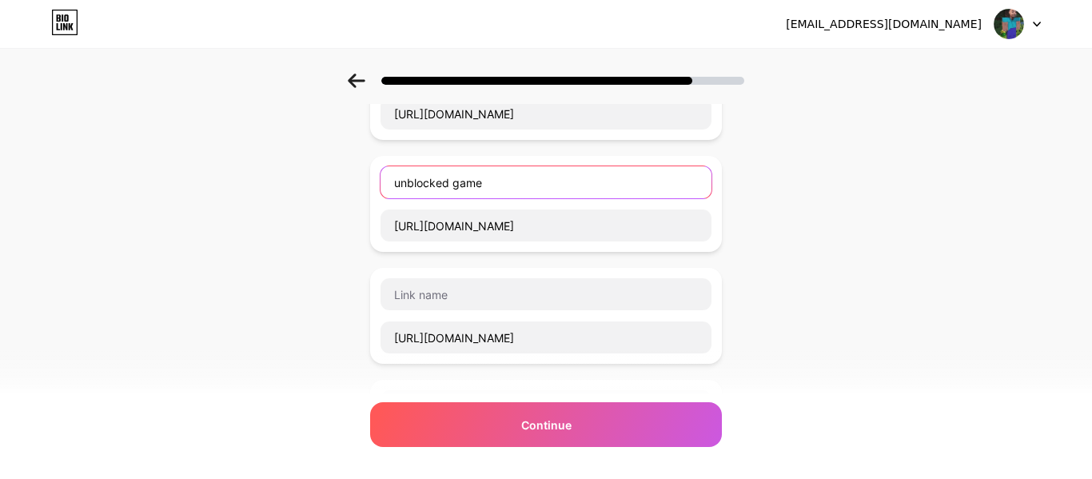
scroll to position [388, 0]
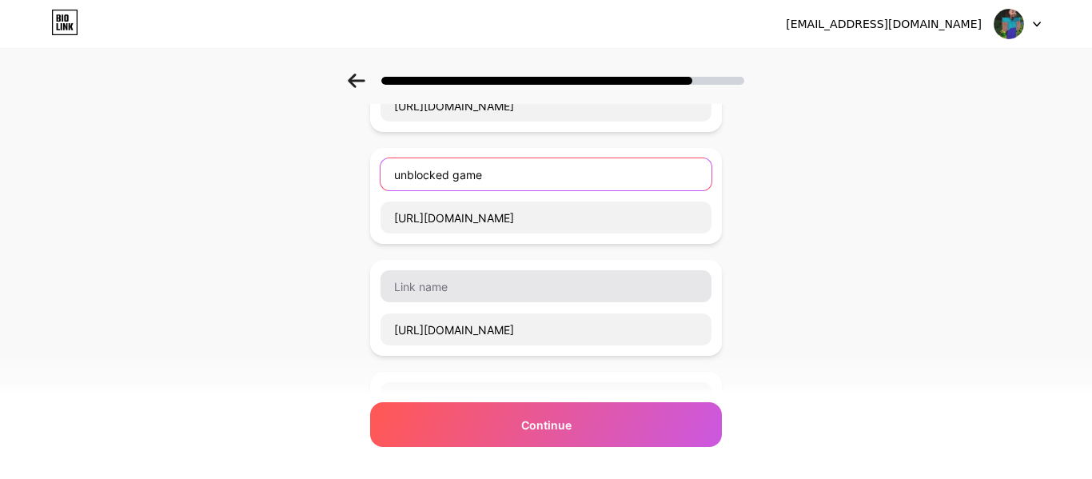
type input "unblocked game"
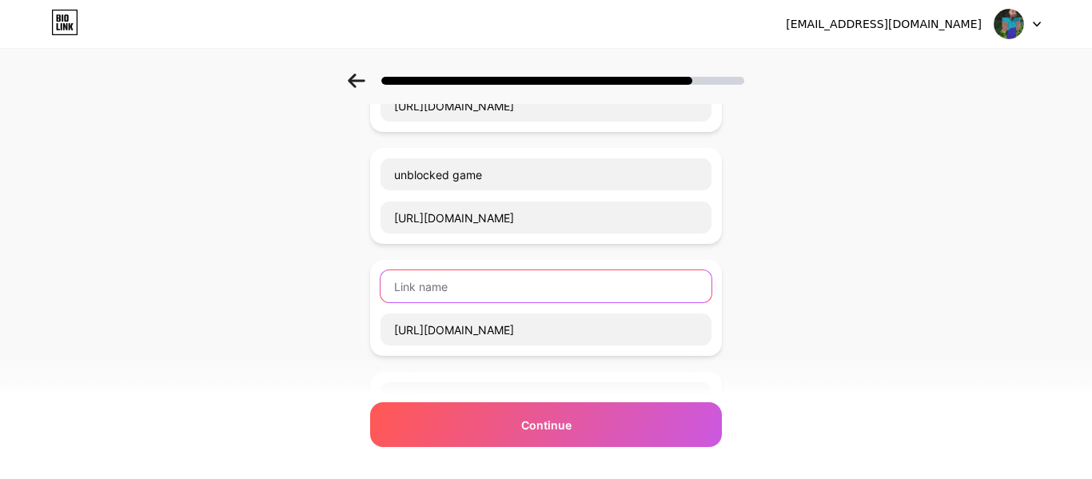
click at [503, 292] on input "text" at bounding box center [545, 286] width 331 height 32
paste input "unblocked game"
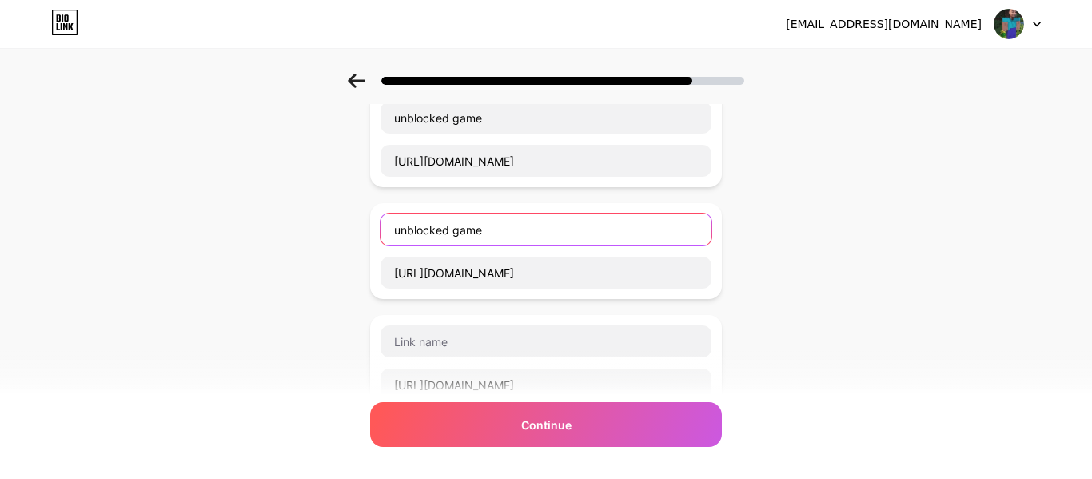
scroll to position [445, 0]
type input "unblocked game"
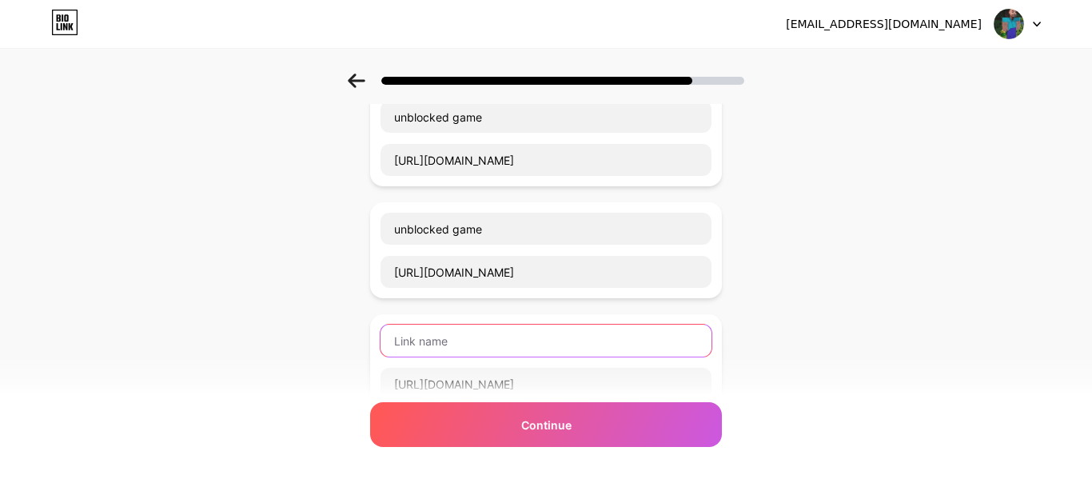
click at [537, 352] on input "text" at bounding box center [545, 340] width 331 height 32
paste input "unblocked game"
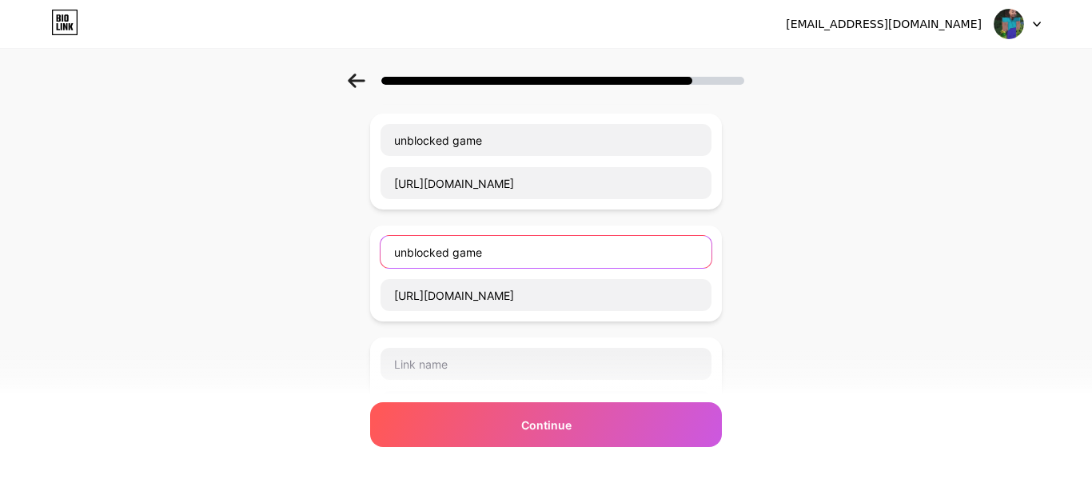
scroll to position [535, 0]
type input "unblocked game"
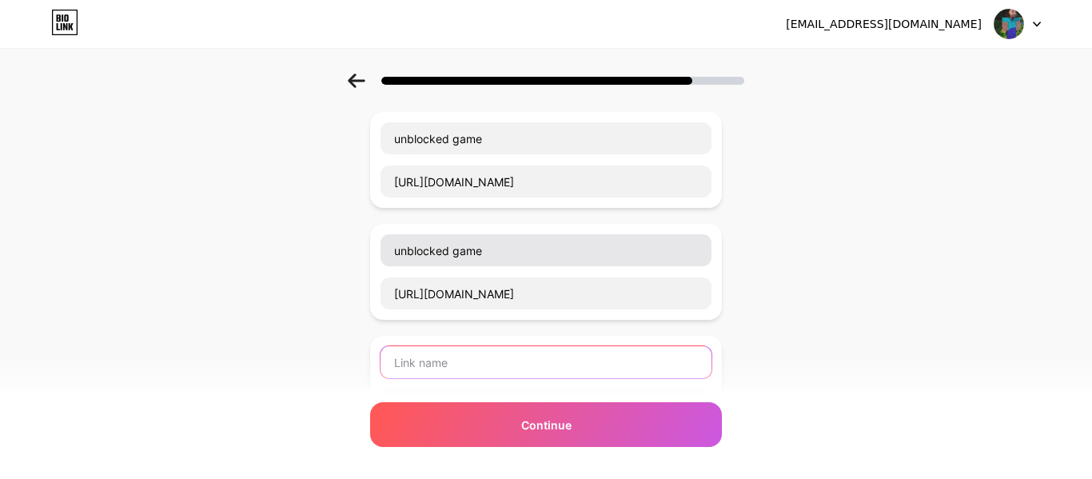
click at [537, 352] on input "text" at bounding box center [545, 362] width 331 height 32
paste input "unblocked game"
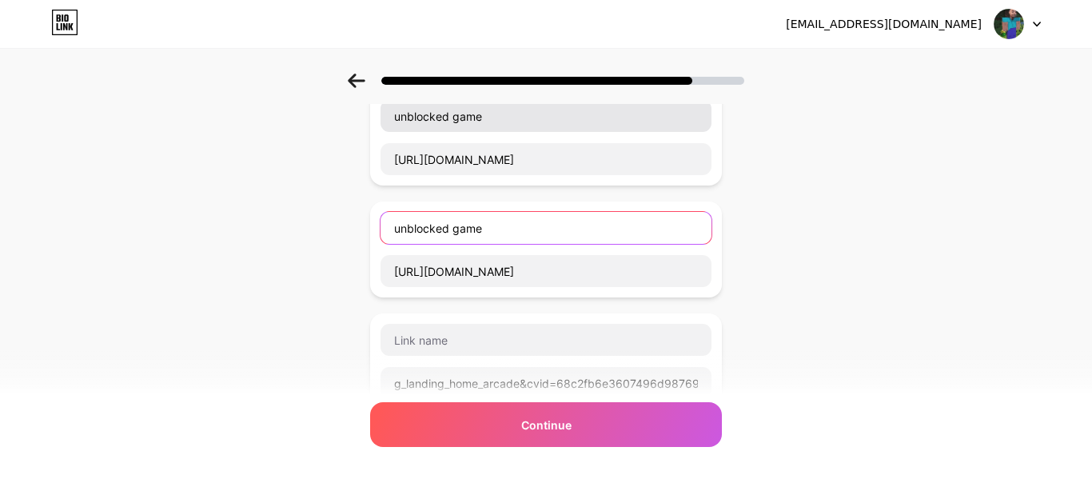
scroll to position [672, 0]
type input "unblocked game"
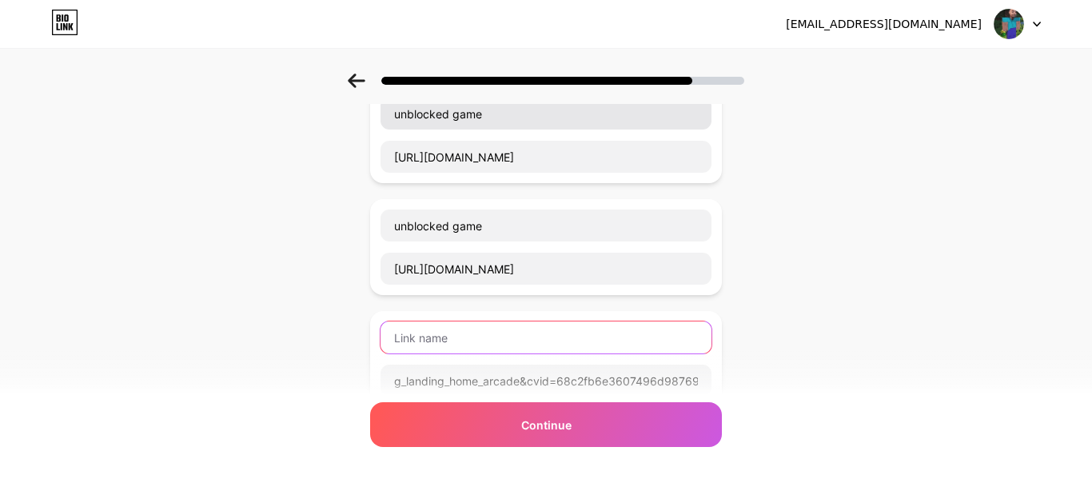
click at [537, 352] on input "text" at bounding box center [545, 337] width 331 height 32
paste input "unblocked game"
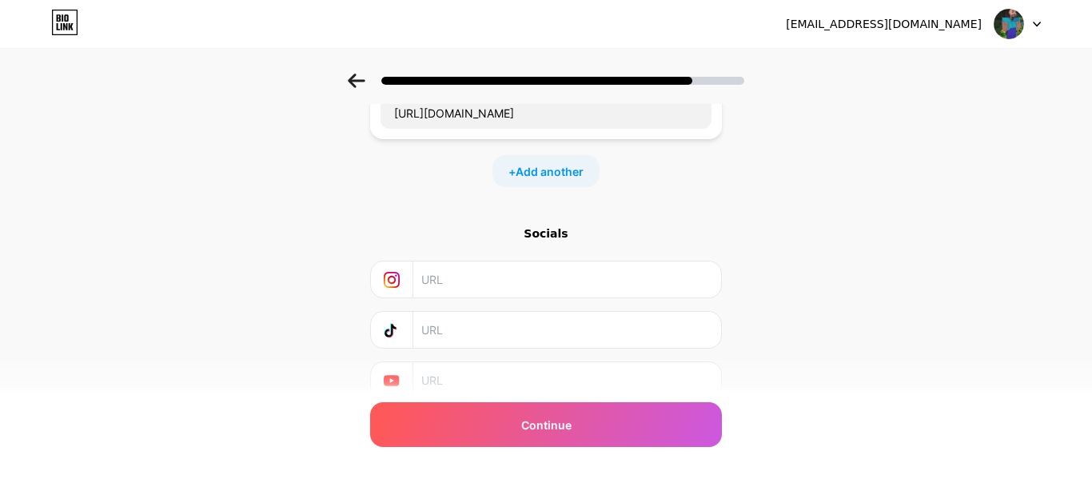
scroll to position [1057, 0]
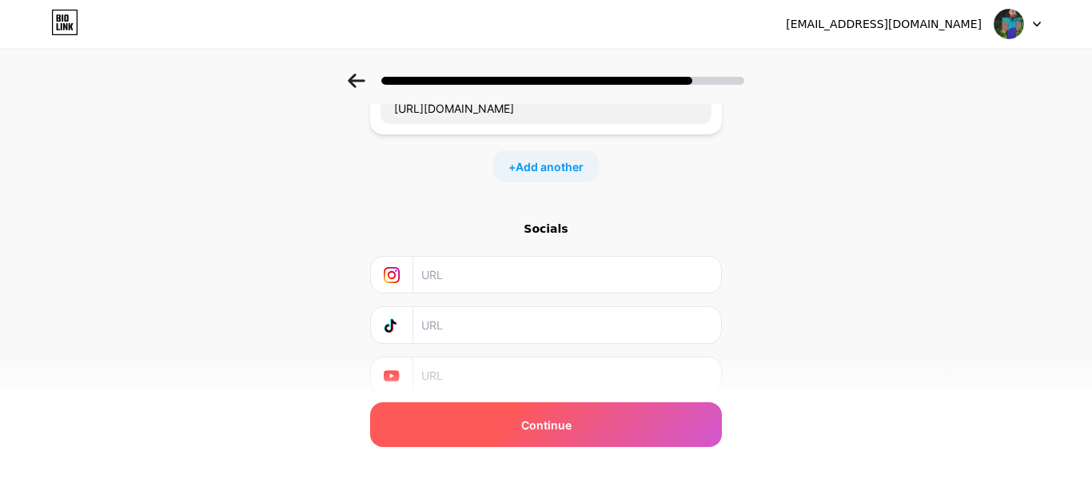
type input "unblocked game"
click at [592, 408] on div "Continue" at bounding box center [546, 424] width 352 height 45
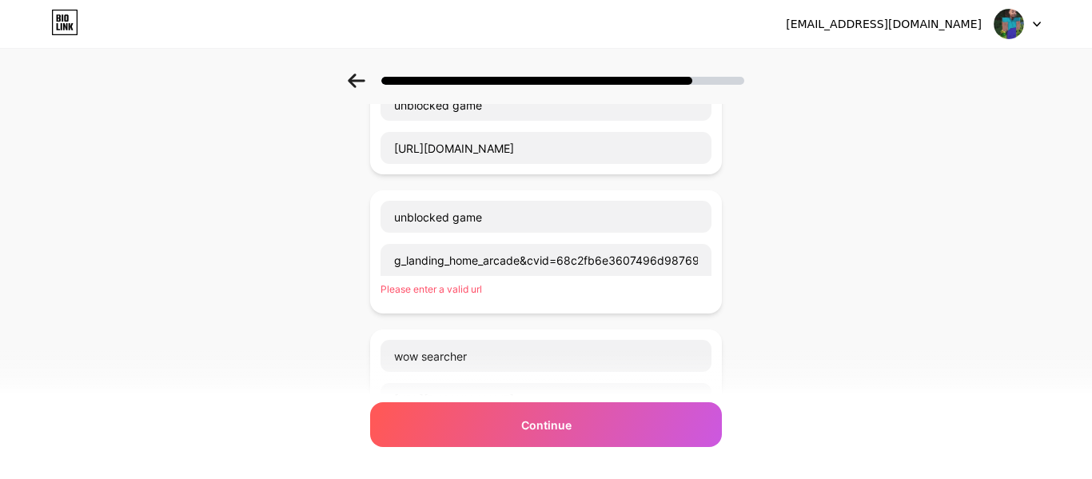
scroll to position [794, 0]
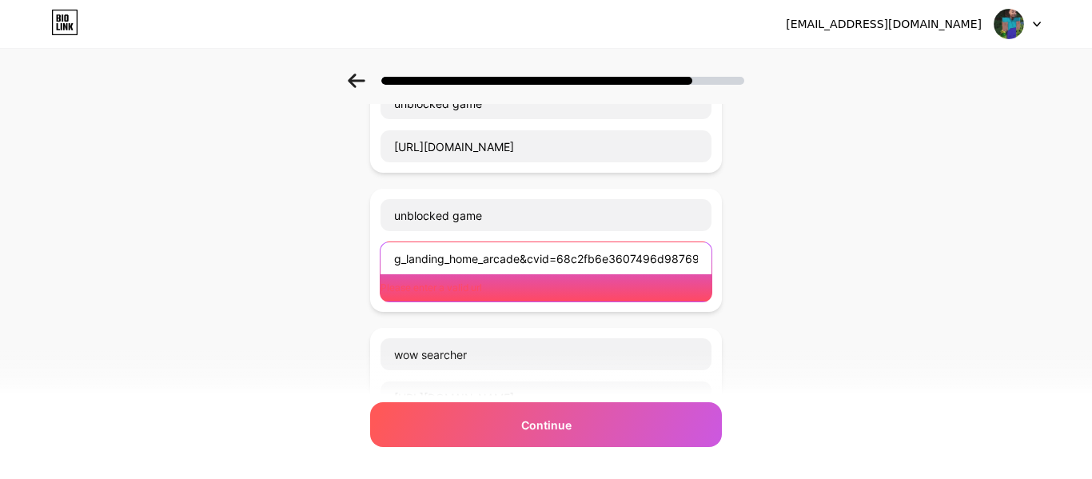
click at [655, 249] on input "g_landing_home_arcade&cvid=68c2fb6e3607496d98769a48bb641764&ei=25" at bounding box center [545, 258] width 331 height 32
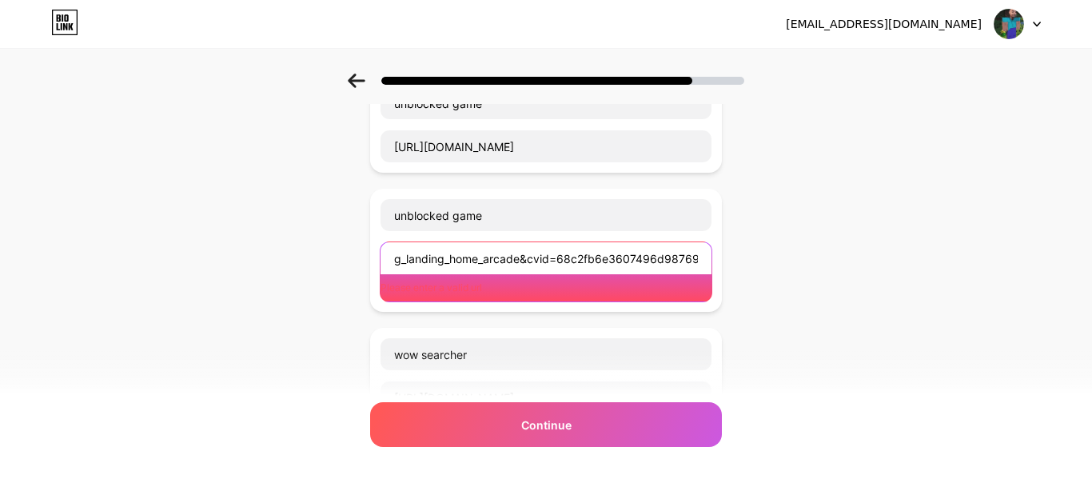
click at [655, 249] on input "g_landing_home_arcade&cvid=68c2fb6e3607496d98769a48bb641764&ei=25" at bounding box center [545, 258] width 331 height 32
click at [583, 273] on input "g_landing_home_arcade&cvid=68c2fb6e3607496d98769a48bb641764&ei=25" at bounding box center [545, 258] width 331 height 32
click at [577, 262] on input "g_landing_home_arcade&cvid=68c2fb6e3607496d98769a48bb641764&ei=25" at bounding box center [545, 258] width 331 height 32
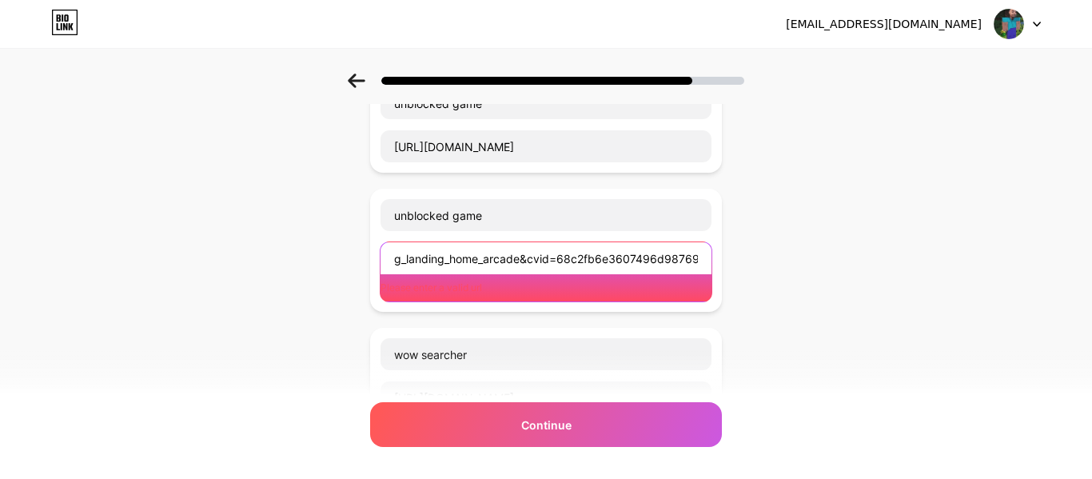
paste input "[URL][DOMAIN_NAME]"
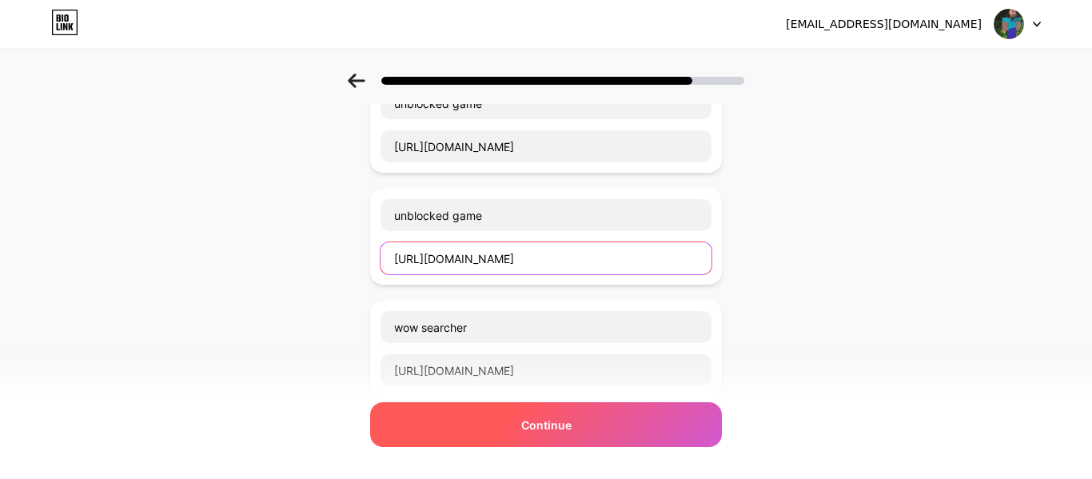
type input "[URL][DOMAIN_NAME]"
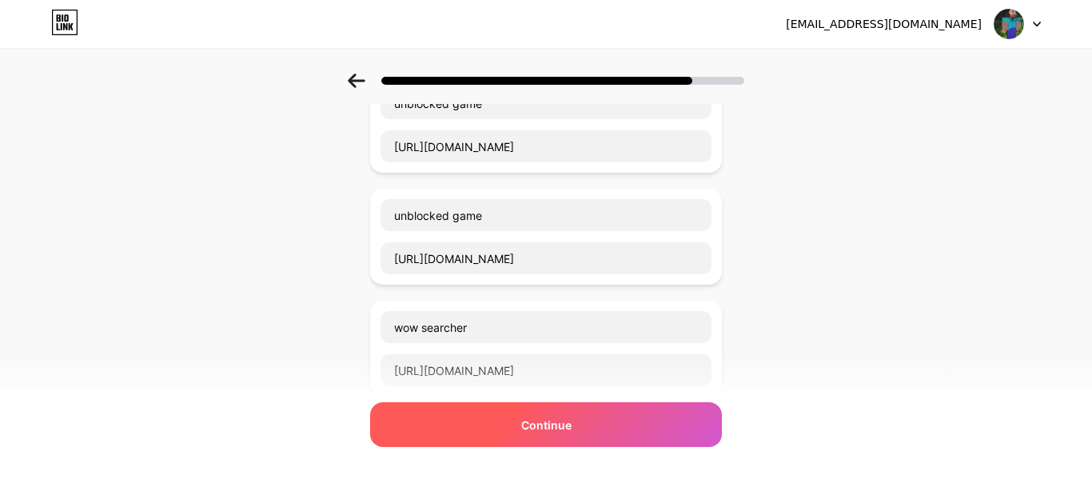
click at [692, 426] on div "Continue" at bounding box center [546, 424] width 352 height 45
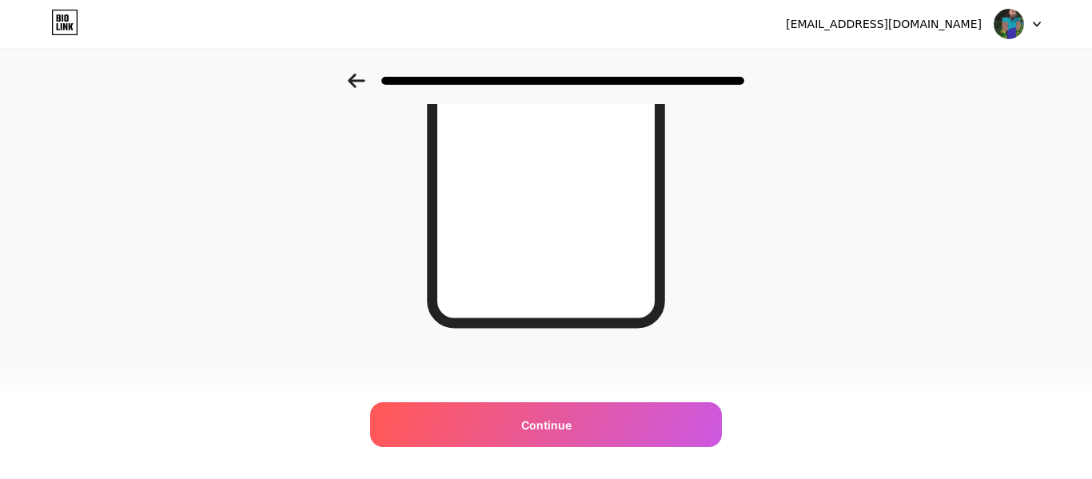
scroll to position [0, 0]
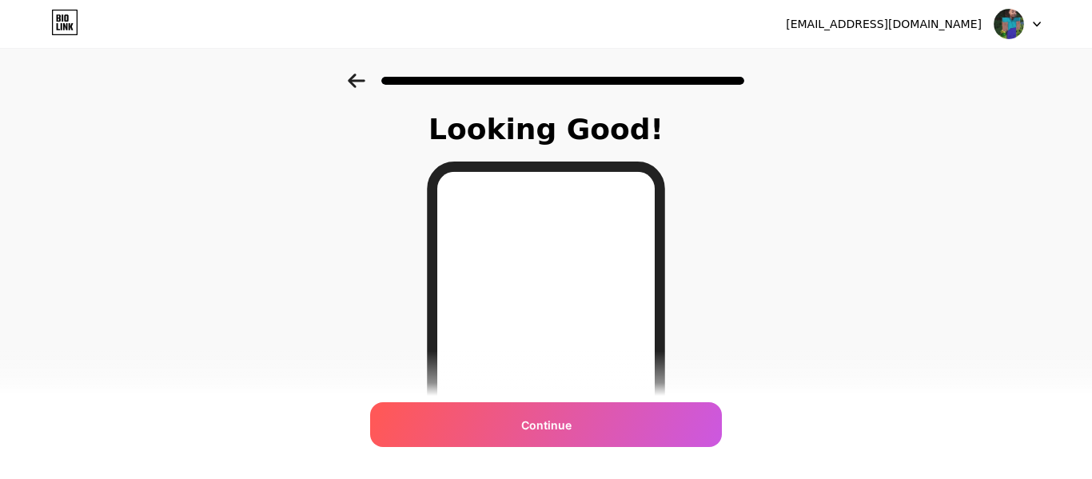
click at [348, 77] on icon at bounding box center [357, 81] width 18 height 14
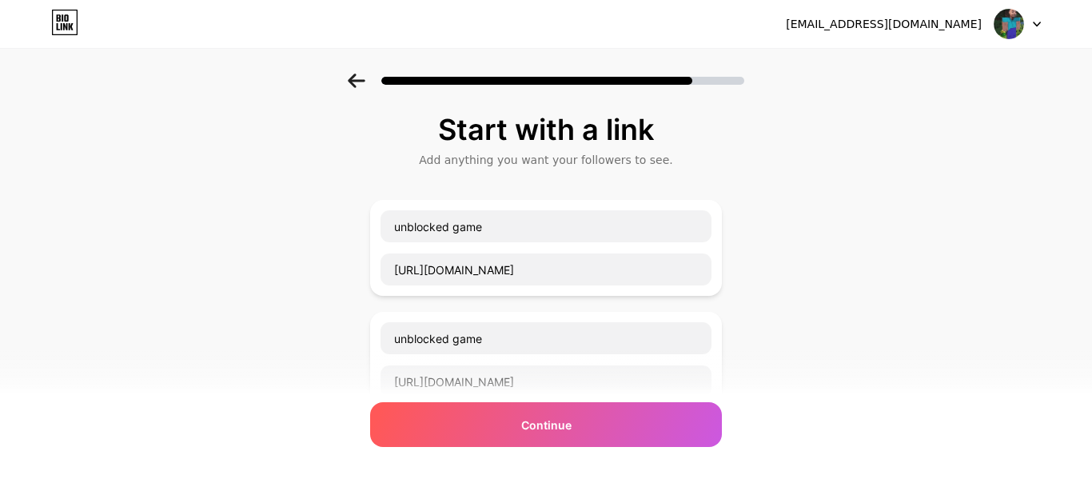
click at [348, 77] on icon at bounding box center [357, 81] width 18 height 14
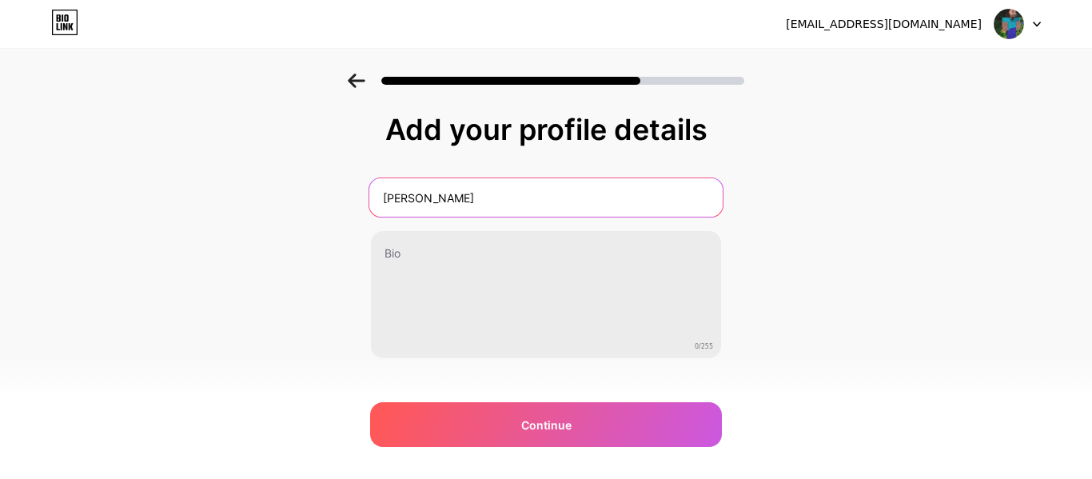
drag, startPoint x: 418, startPoint y: 193, endPoint x: 372, endPoint y: 199, distance: 46.8
click at [372, 199] on input "[PERSON_NAME]" at bounding box center [545, 197] width 353 height 38
type input "[PERSON_NAME]"
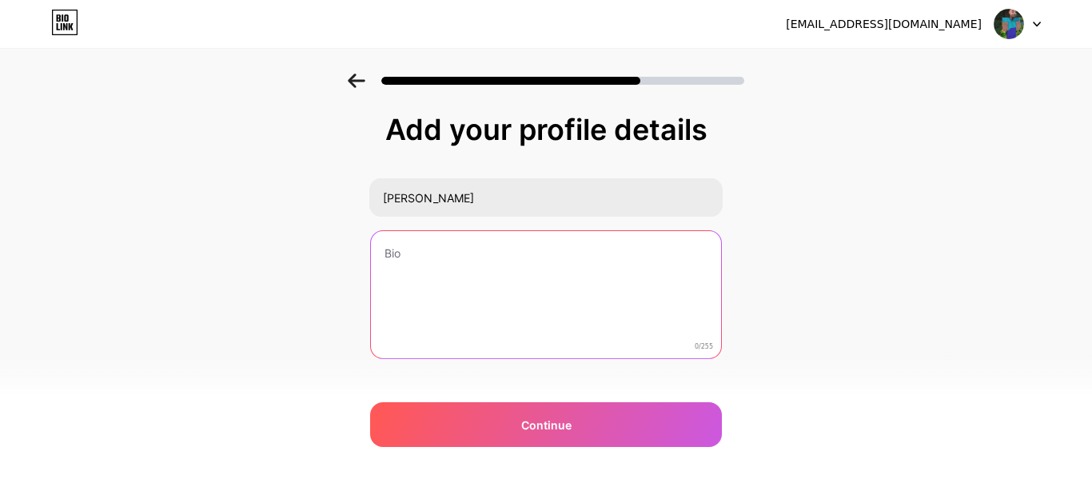
click at [574, 271] on textarea at bounding box center [546, 295] width 350 height 129
type textarea "enjoy"
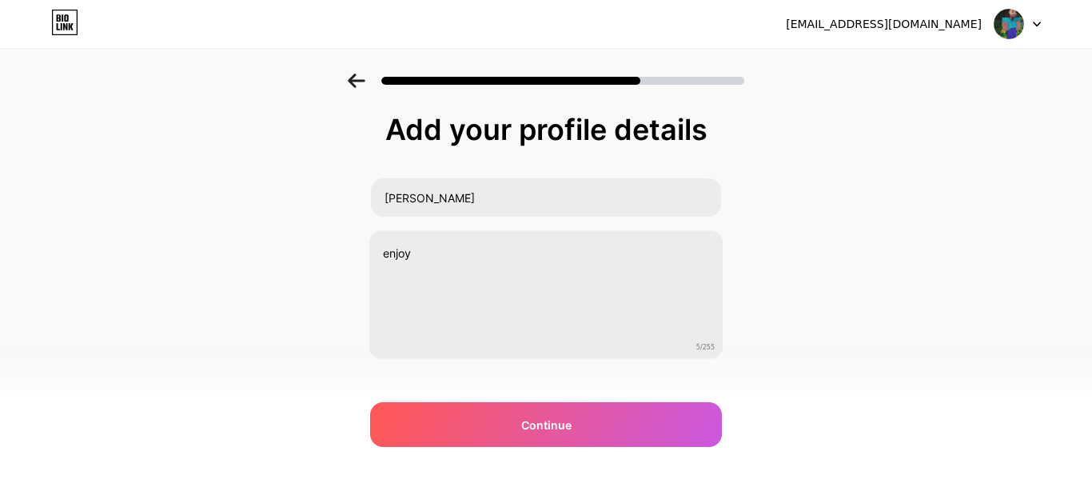
click at [647, 388] on div "Add your profile details [PERSON_NAME] enjoy 5/255 Continue Error" at bounding box center [546, 275] width 352 height 325
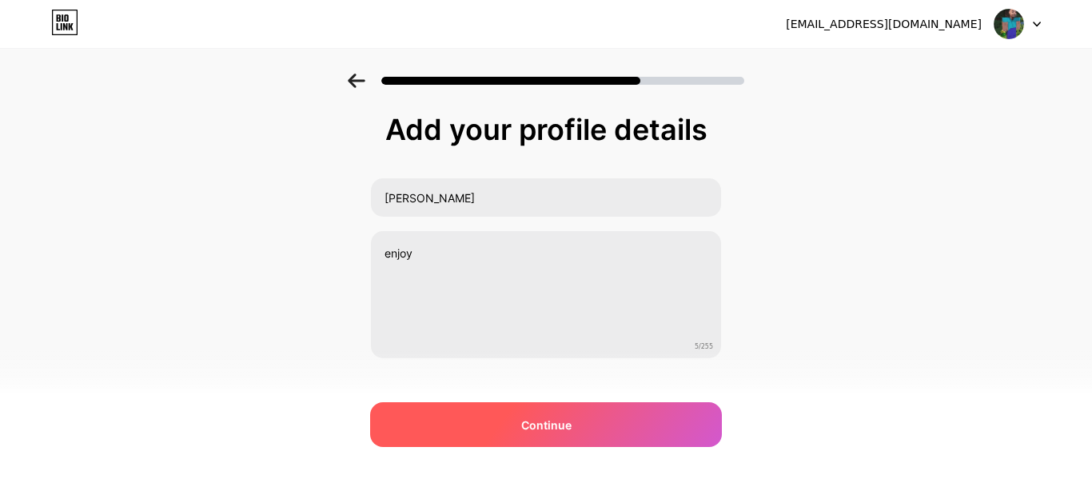
click at [647, 436] on div "Continue" at bounding box center [546, 424] width 352 height 45
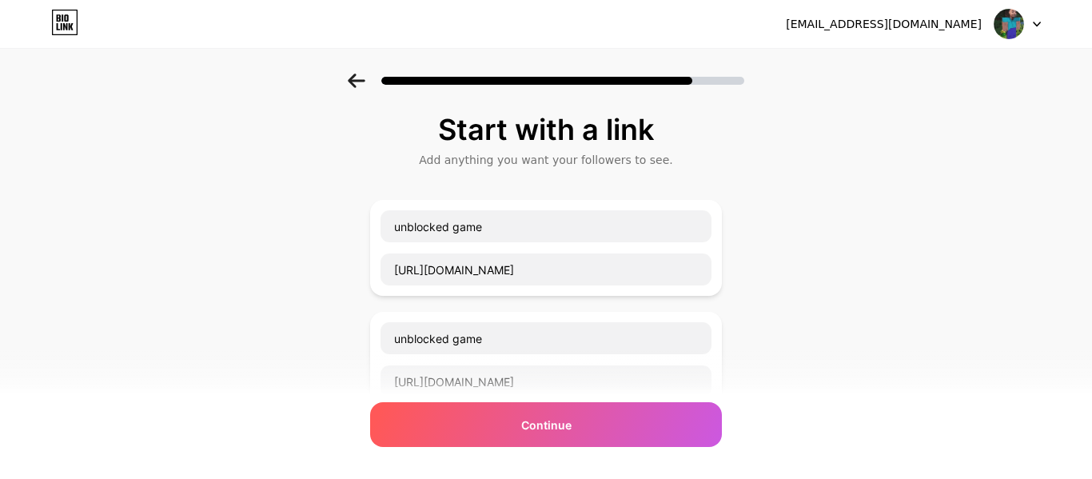
click at [647, 436] on div "Continue" at bounding box center [546, 424] width 352 height 45
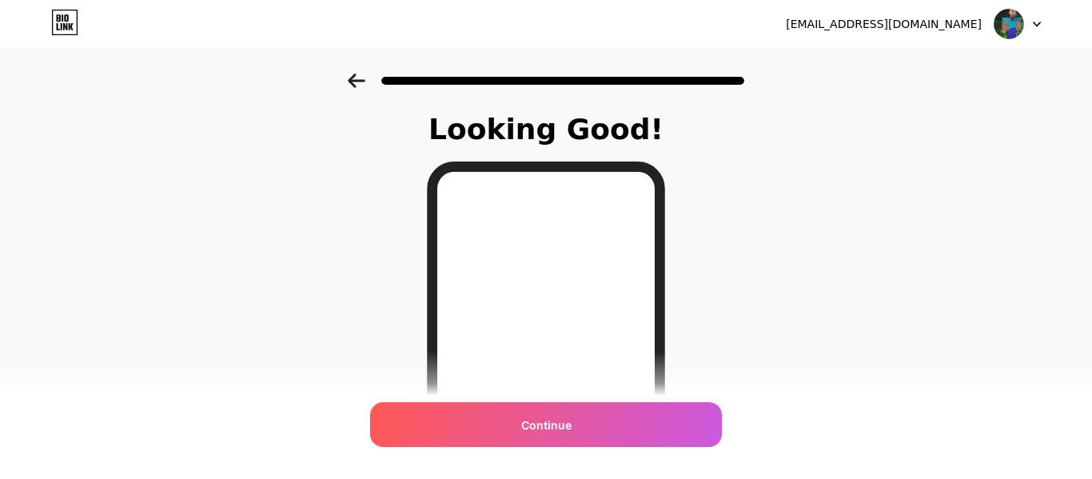
click at [647, 436] on div "Continue" at bounding box center [546, 424] width 352 height 45
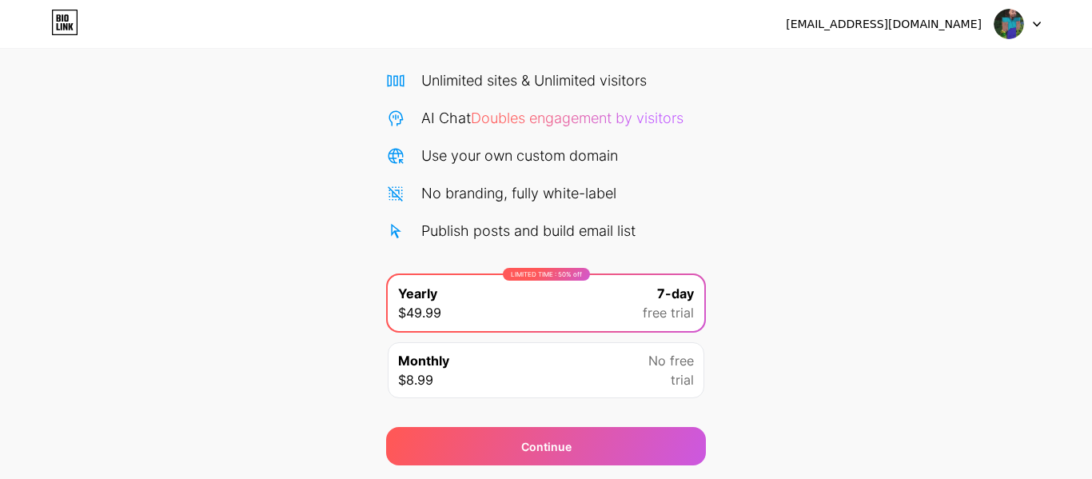
scroll to position [113, 0]
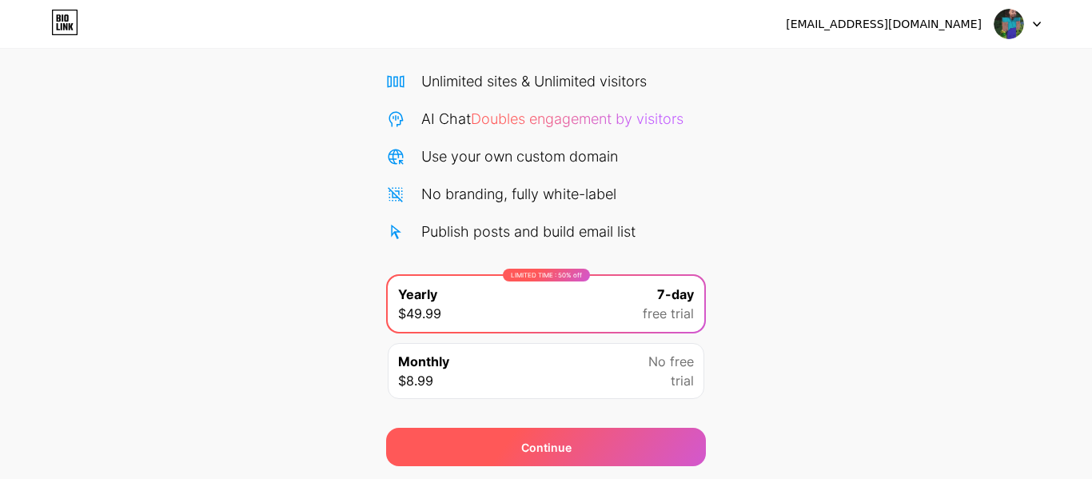
click at [654, 444] on div "Continue" at bounding box center [546, 447] width 320 height 38
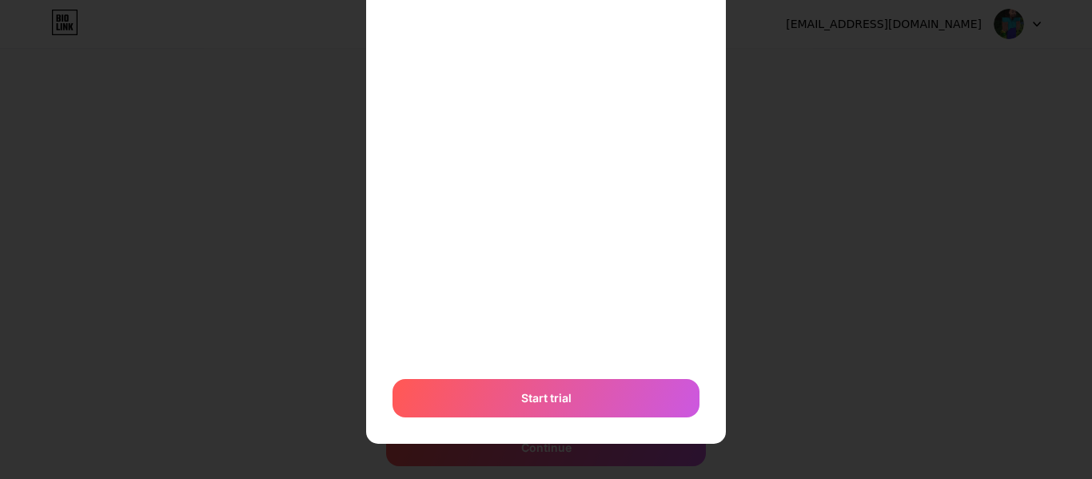
scroll to position [0, 0]
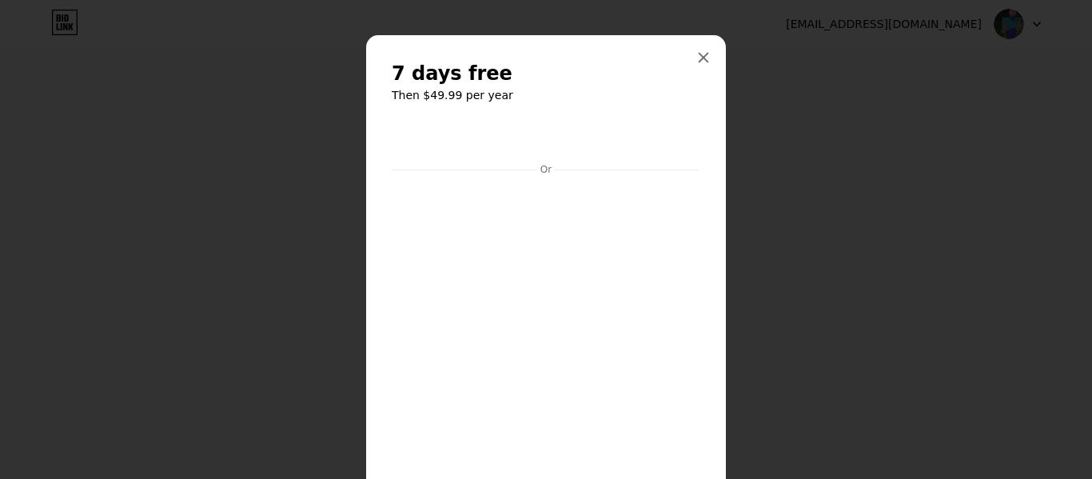
click at [695, 70] on h2 "7 days free" at bounding box center [546, 74] width 309 height 26
click at [695, 68] on div at bounding box center [703, 57] width 29 height 29
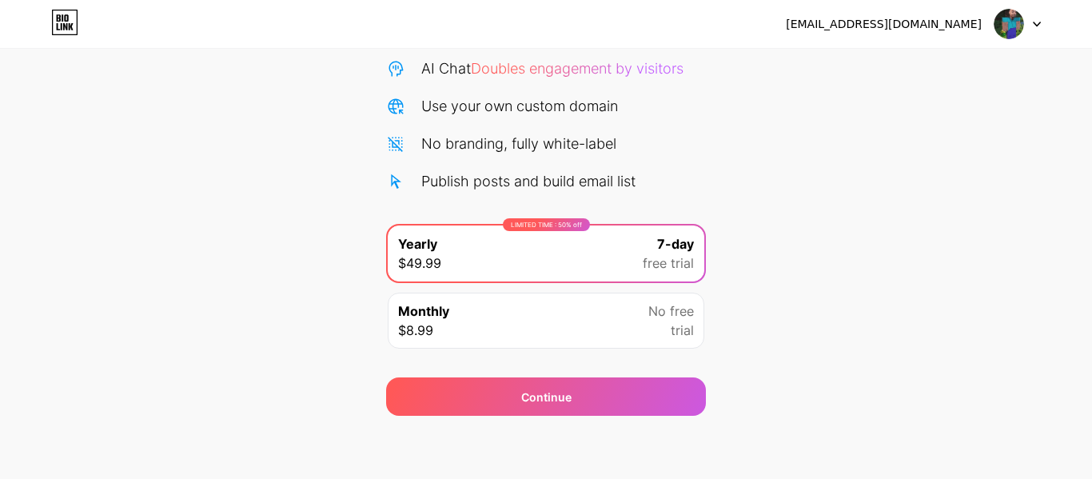
scroll to position [165, 0]
click at [688, 340] on div "Monthly $8.99 No free trial" at bounding box center [546, 320] width 316 height 56
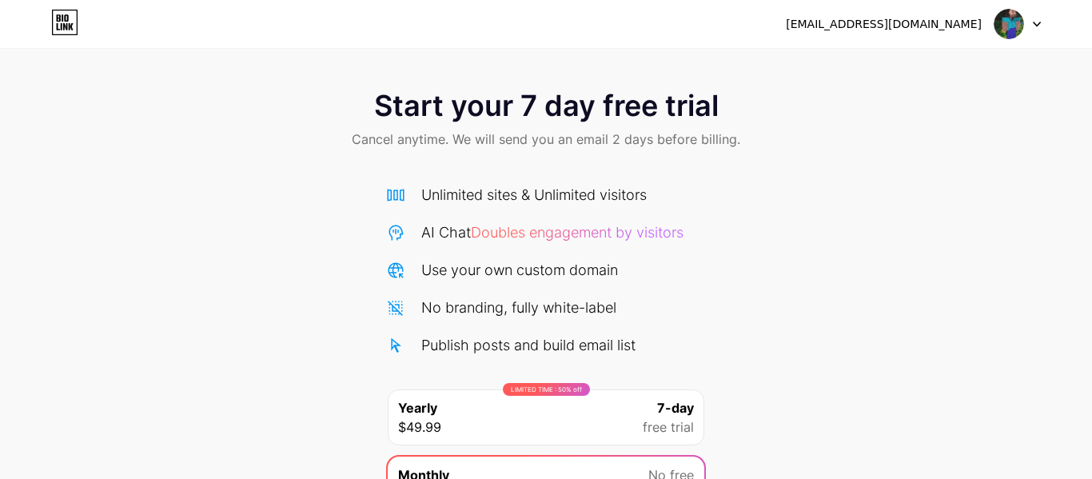
scroll to position [5, 0]
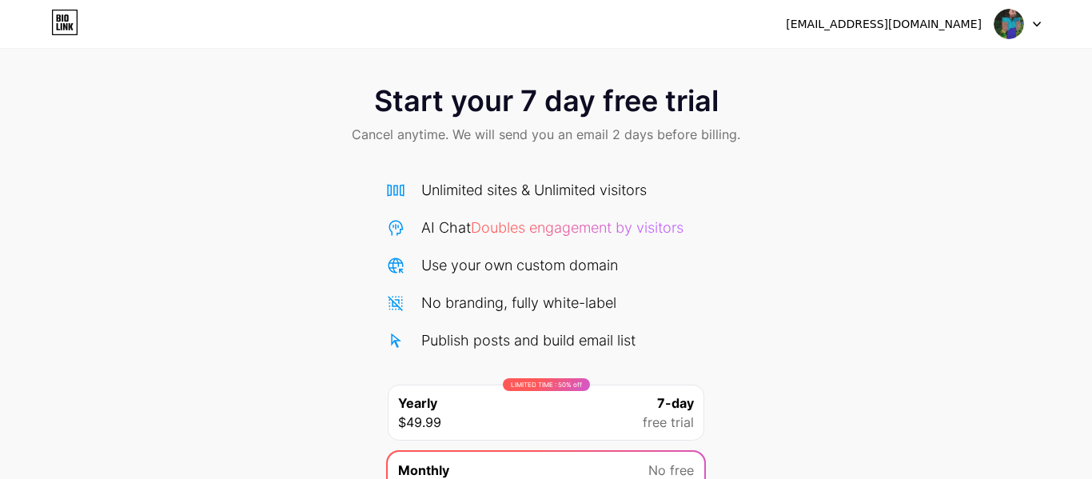
click at [73, 29] on icon at bounding box center [64, 23] width 27 height 26
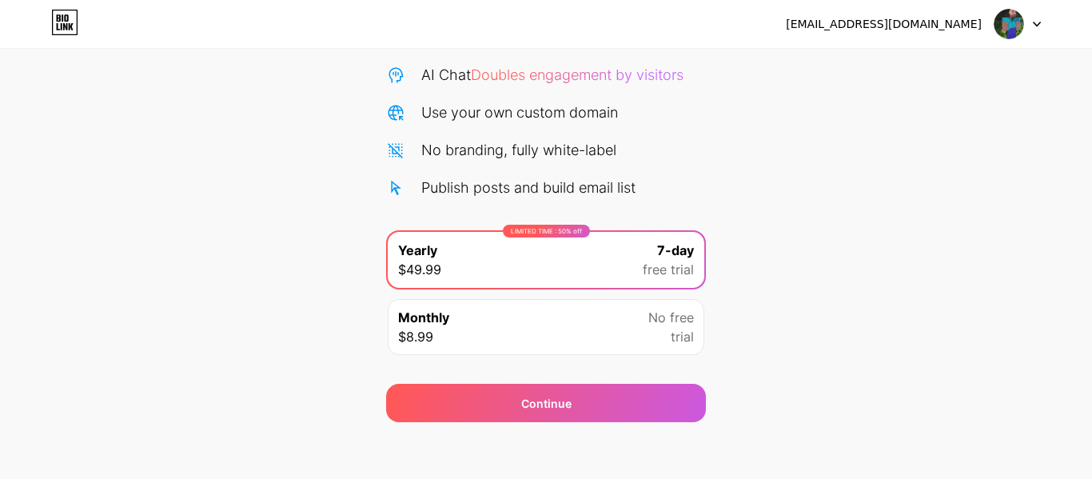
scroll to position [165, 0]
